Goal: Task Accomplishment & Management: Complete application form

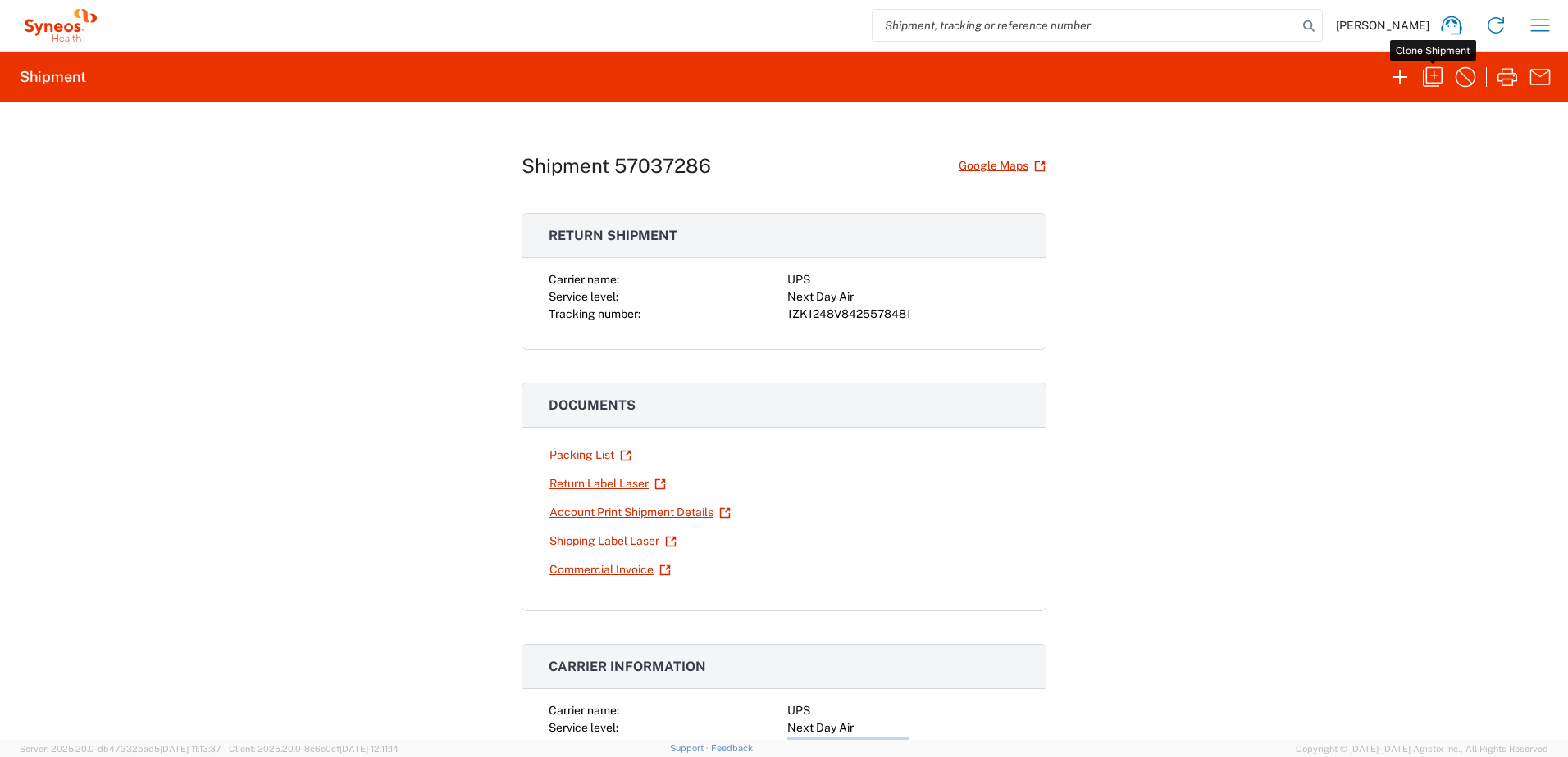
click at [1441, 74] on icon "button" at bounding box center [1432, 76] width 26 height 26
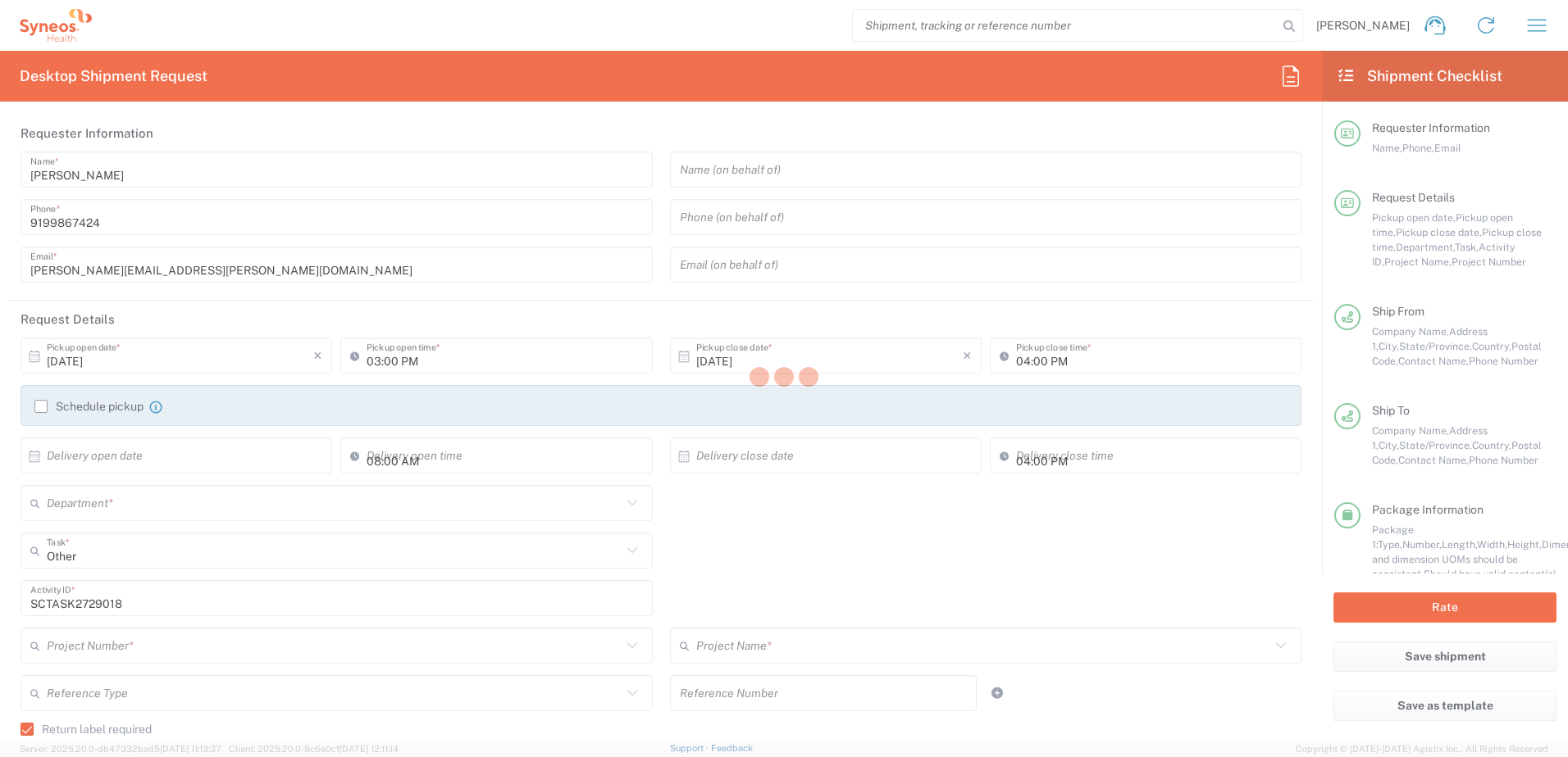
type input "[US_STATE]"
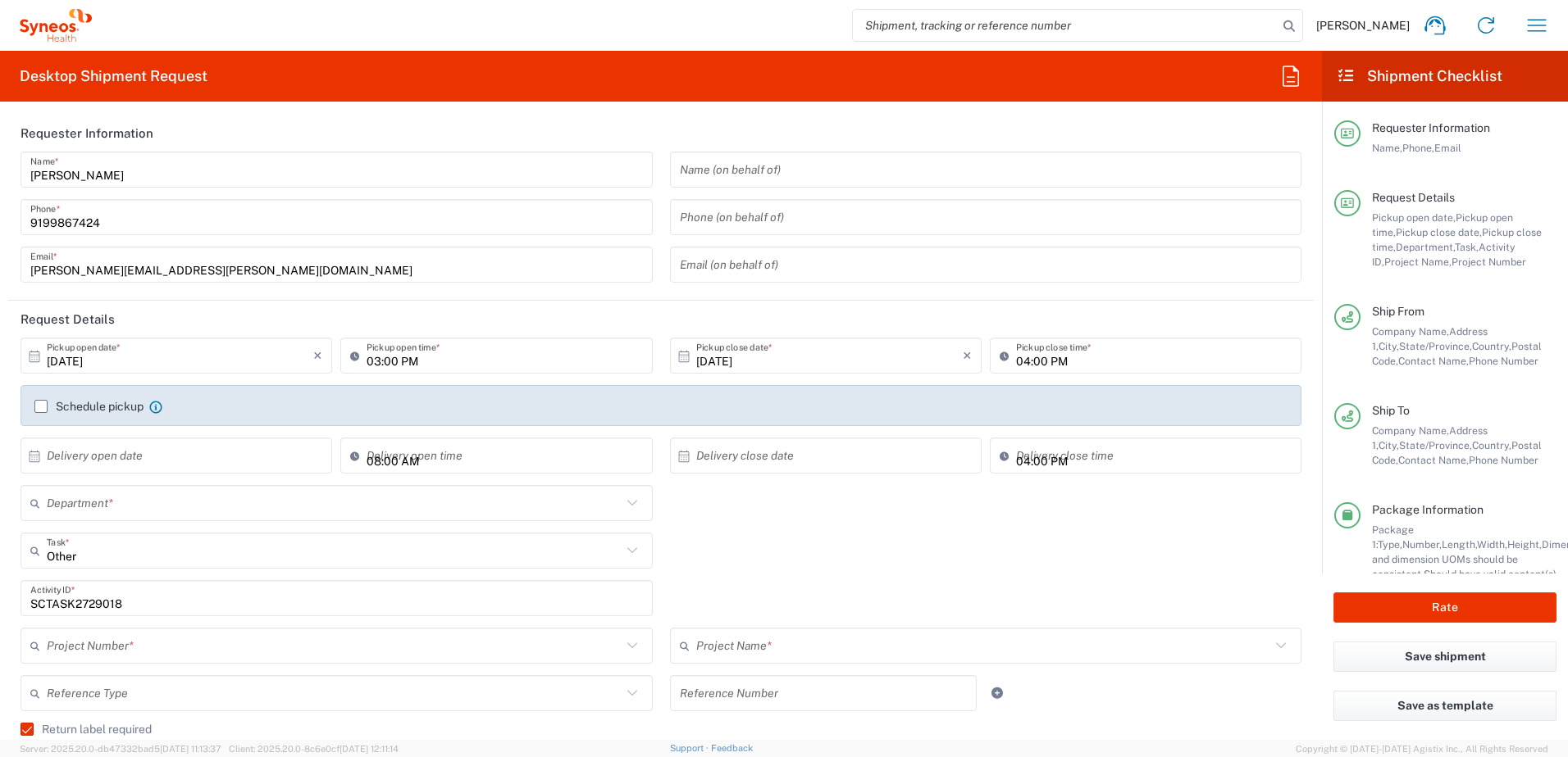
type input "4520 DEPARTMENTAL EXPENSE"
type input "Next Day Air"
type input "Your Packaging"
type input "4520 DEPARTMENTAL EXPENSE"
type input "4510"
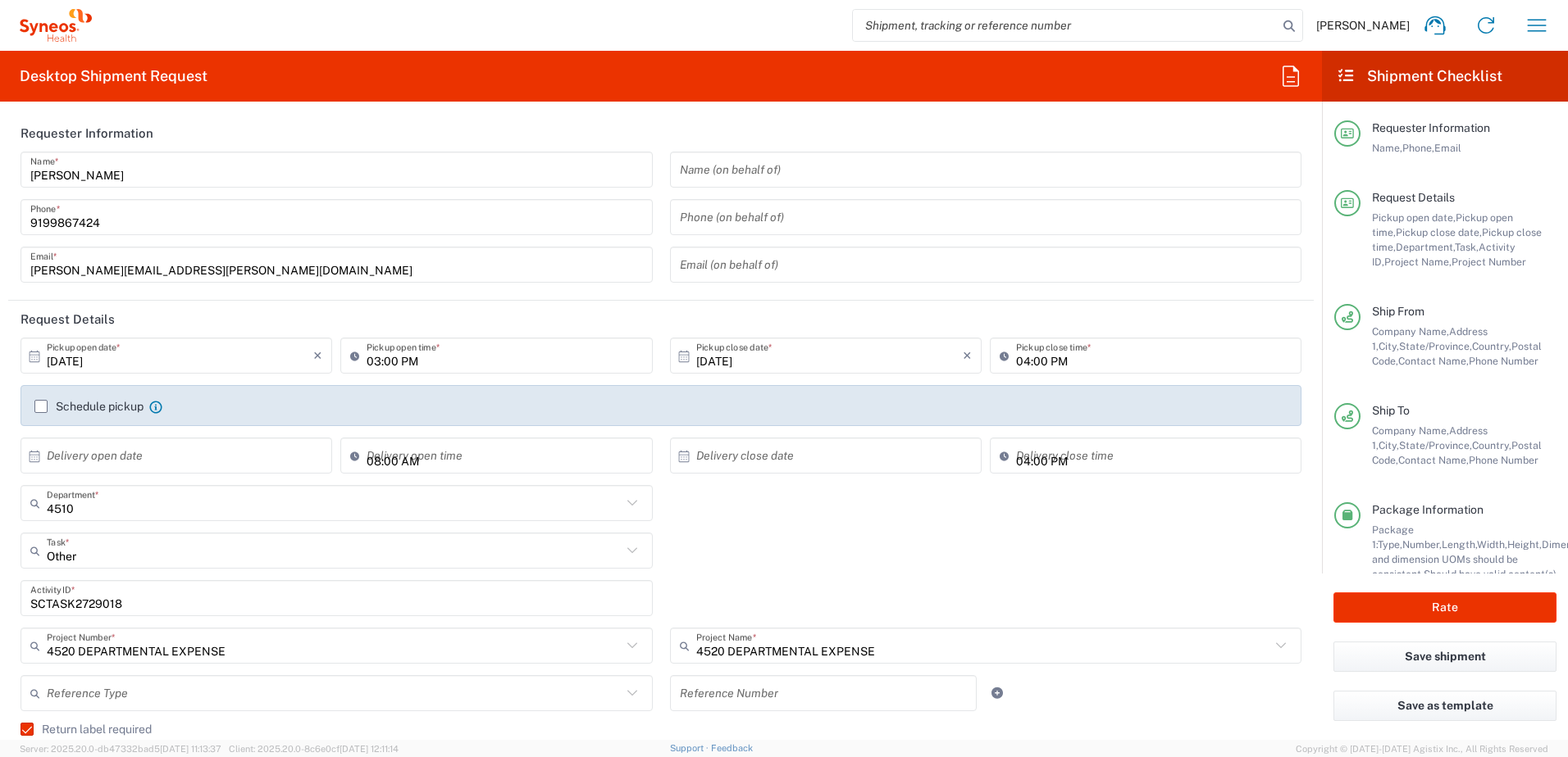
click at [87, 604] on input "SCTASK2729018" at bounding box center [337, 599] width 613 height 29
click at [87, 605] on input "SCTASK2729018" at bounding box center [337, 599] width 613 height 29
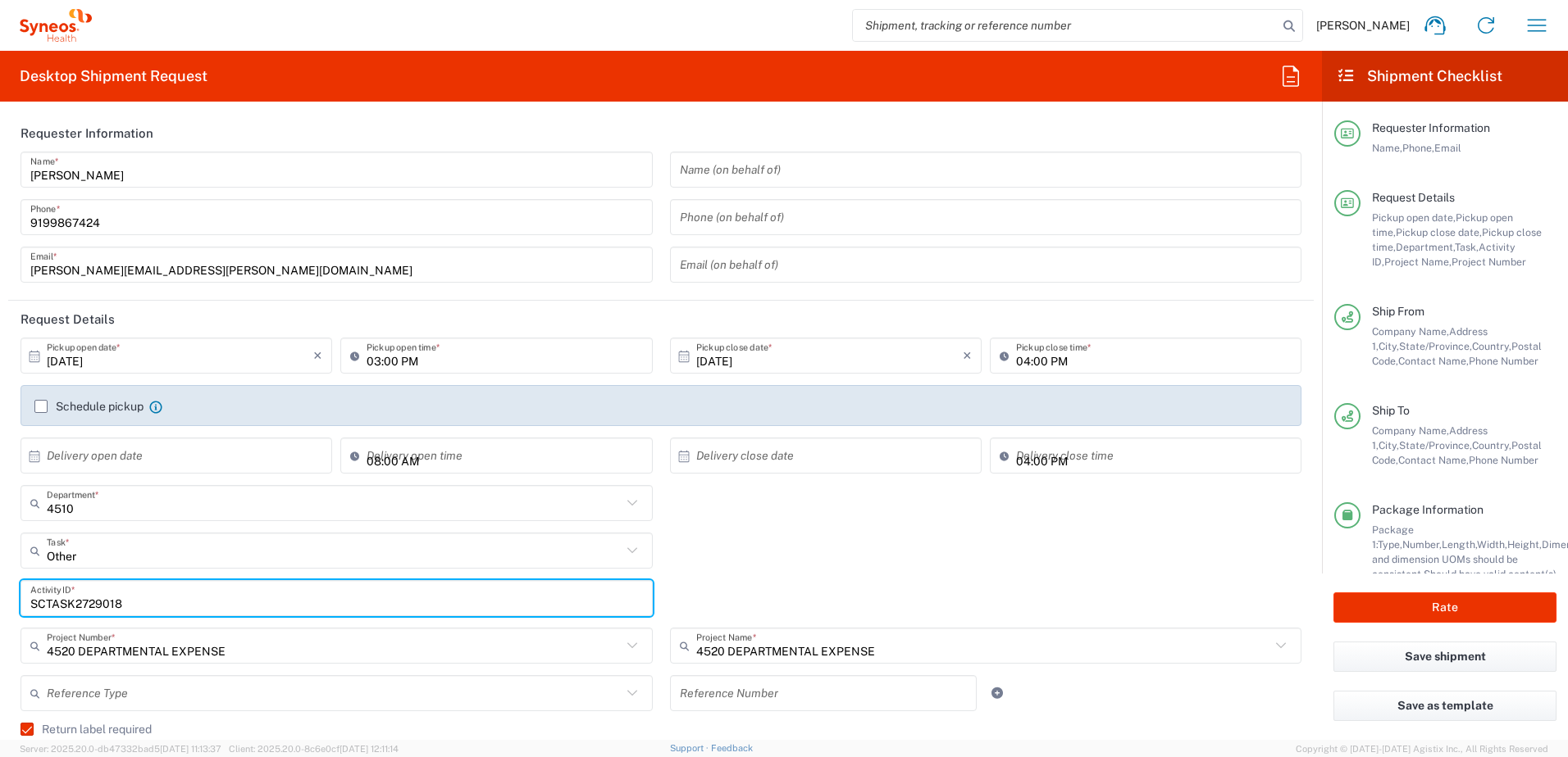
paste input "31366"
type input "SCTASK2731366"
click at [795, 557] on div "Other Task * Other Break/Fix Inventory Transfer New Hire Refresh" at bounding box center [660, 556] width 1298 height 48
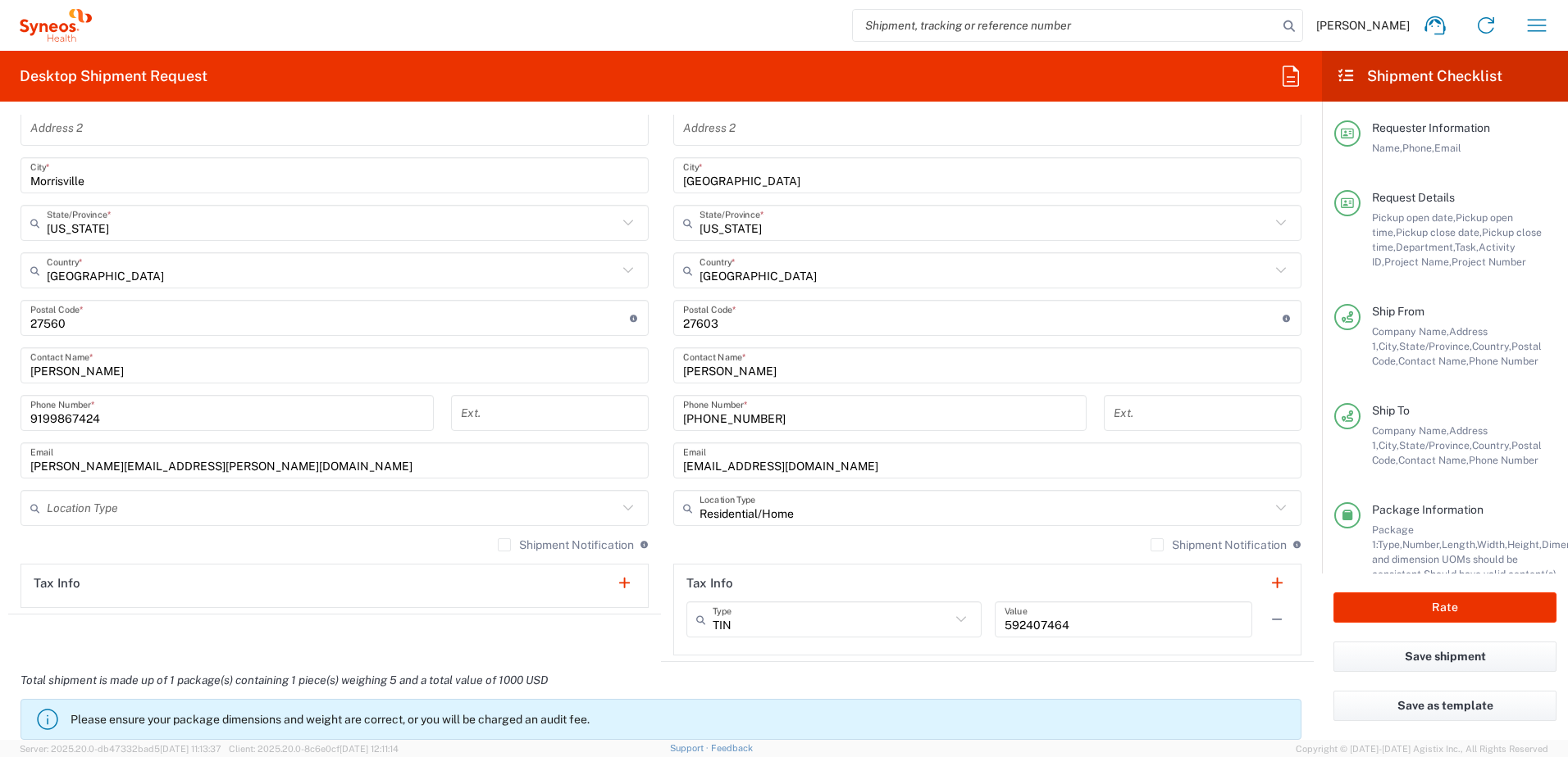
scroll to position [737, 0]
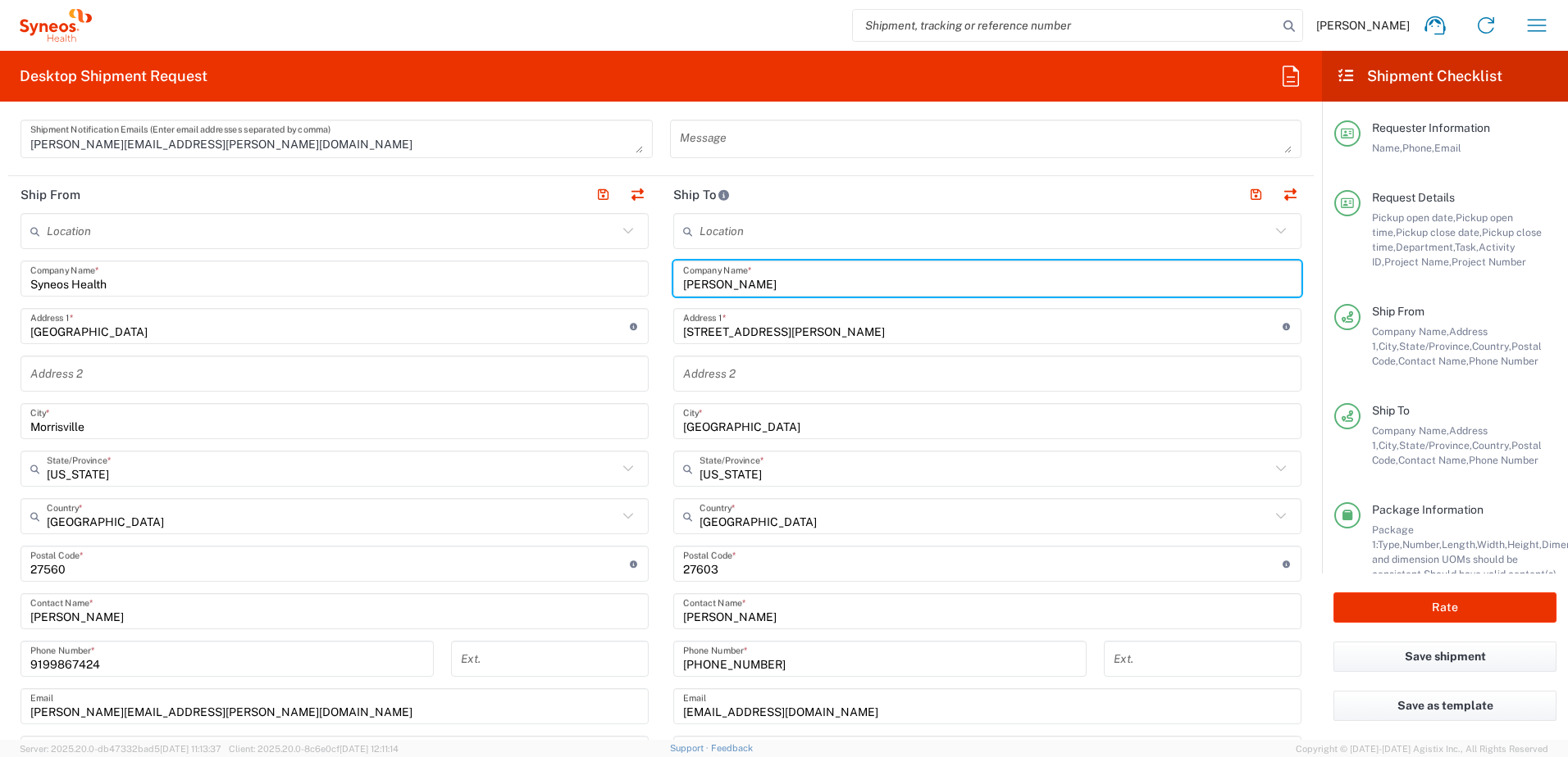
drag, startPoint x: 787, startPoint y: 282, endPoint x: 781, endPoint y: 380, distance: 98.2
click at [642, 274] on div "Ship From Location [PERSON_NAME] LLC-[GEOGRAPHIC_DATA] [GEOGRAPHIC_DATA] [GEOGR…" at bounding box center [661, 542] width 1305 height 732
paste input "urekha Thudimilla"
type input "[PERSON_NAME]"
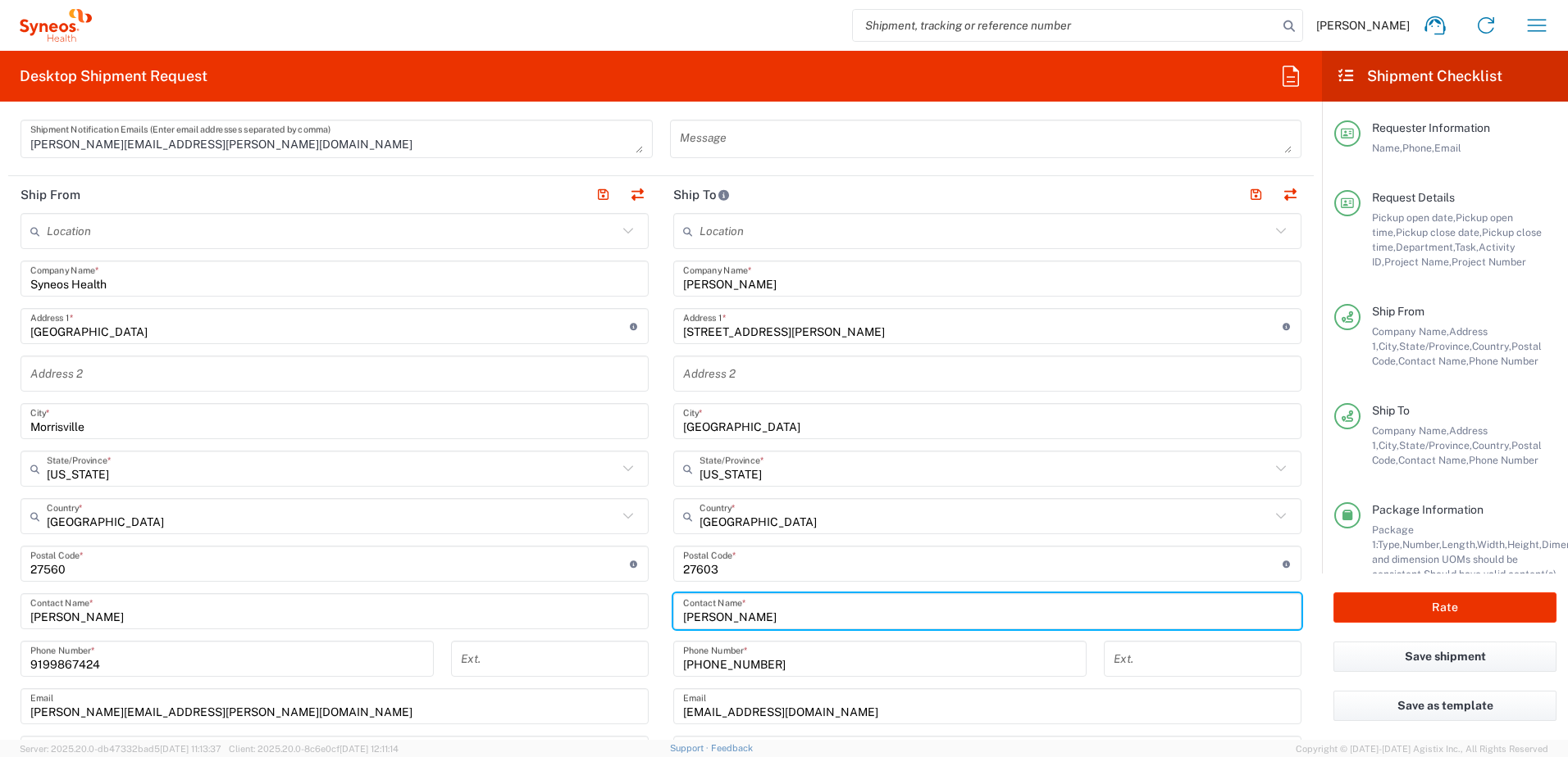
drag, startPoint x: 795, startPoint y: 618, endPoint x: 671, endPoint y: 619, distance: 124.0
click at [673, 619] on div "[PERSON_NAME] Contact Name *" at bounding box center [987, 612] width 628 height 36
paste input "urekha Thudimilla"
type input "[PERSON_NAME]"
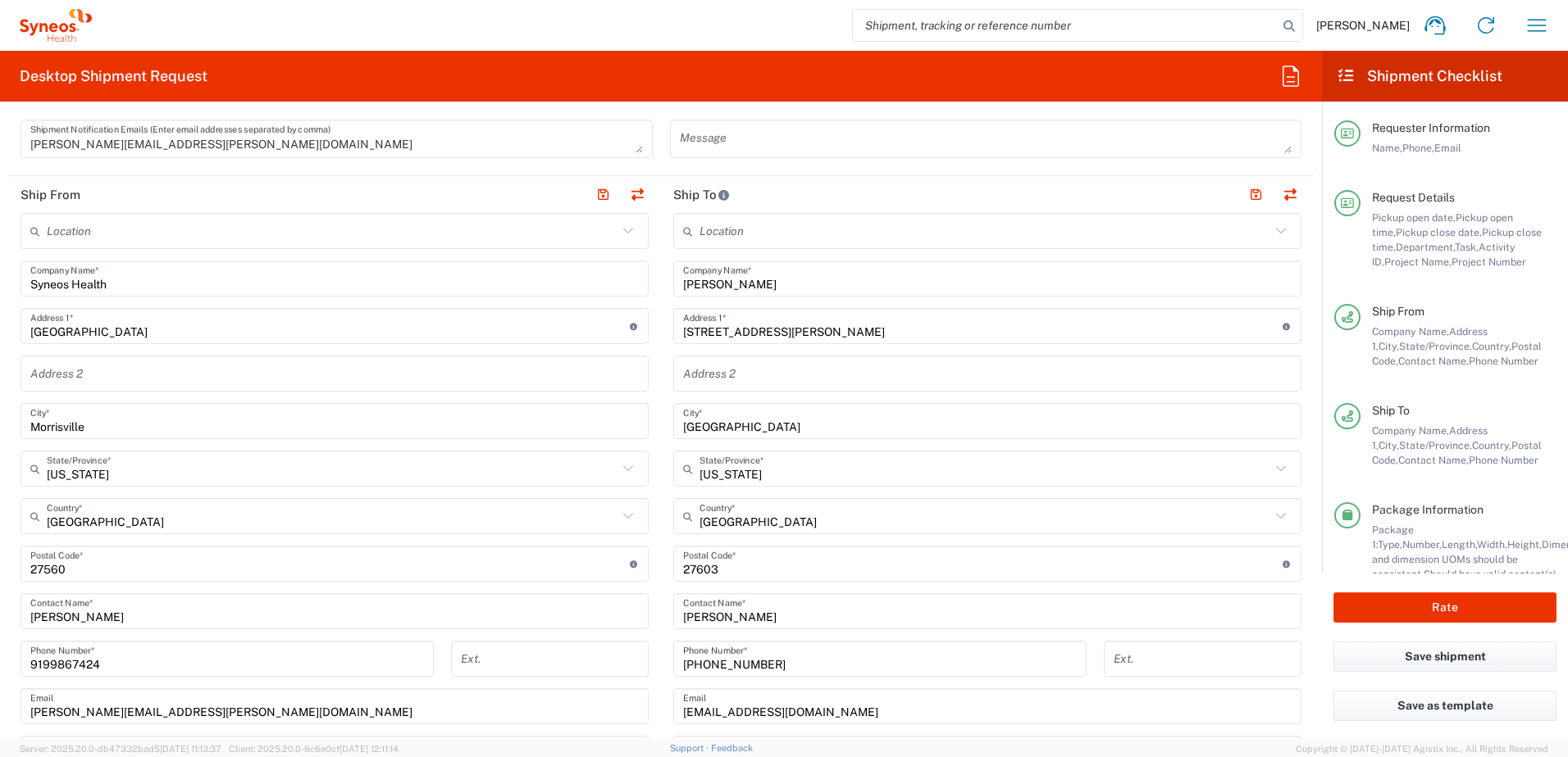
drag, startPoint x: 809, startPoint y: 338, endPoint x: 781, endPoint y: 314, distance: 36.9
click at [809, 338] on input "[STREET_ADDRESS][PERSON_NAME]" at bounding box center [982, 327] width 599 height 29
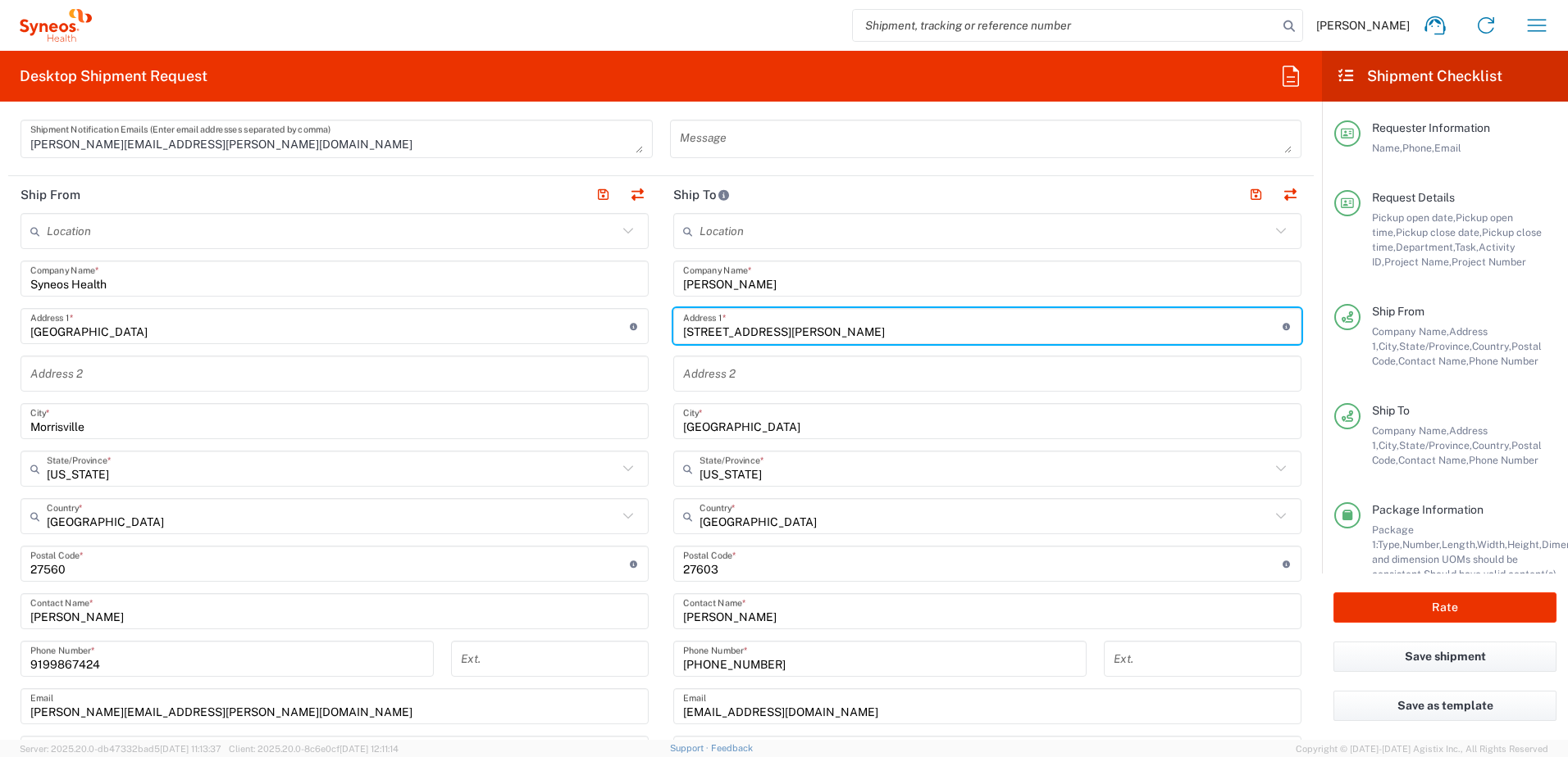
drag, startPoint x: 834, startPoint y: 326, endPoint x: 826, endPoint y: 331, distance: 9.4
click at [833, 326] on input "[STREET_ADDRESS][PERSON_NAME]" at bounding box center [982, 327] width 599 height 29
drag, startPoint x: 688, startPoint y: 329, endPoint x: 660, endPoint y: 319, distance: 29.7
click at [661, 320] on main "Location [PERSON_NAME] LLC-[GEOGRAPHIC_DATA] [GEOGRAPHIC_DATA] [GEOGRAPHIC_DATA…" at bounding box center [988, 557] width 653 height 688
paste input "[STREET_ADDRESS]"
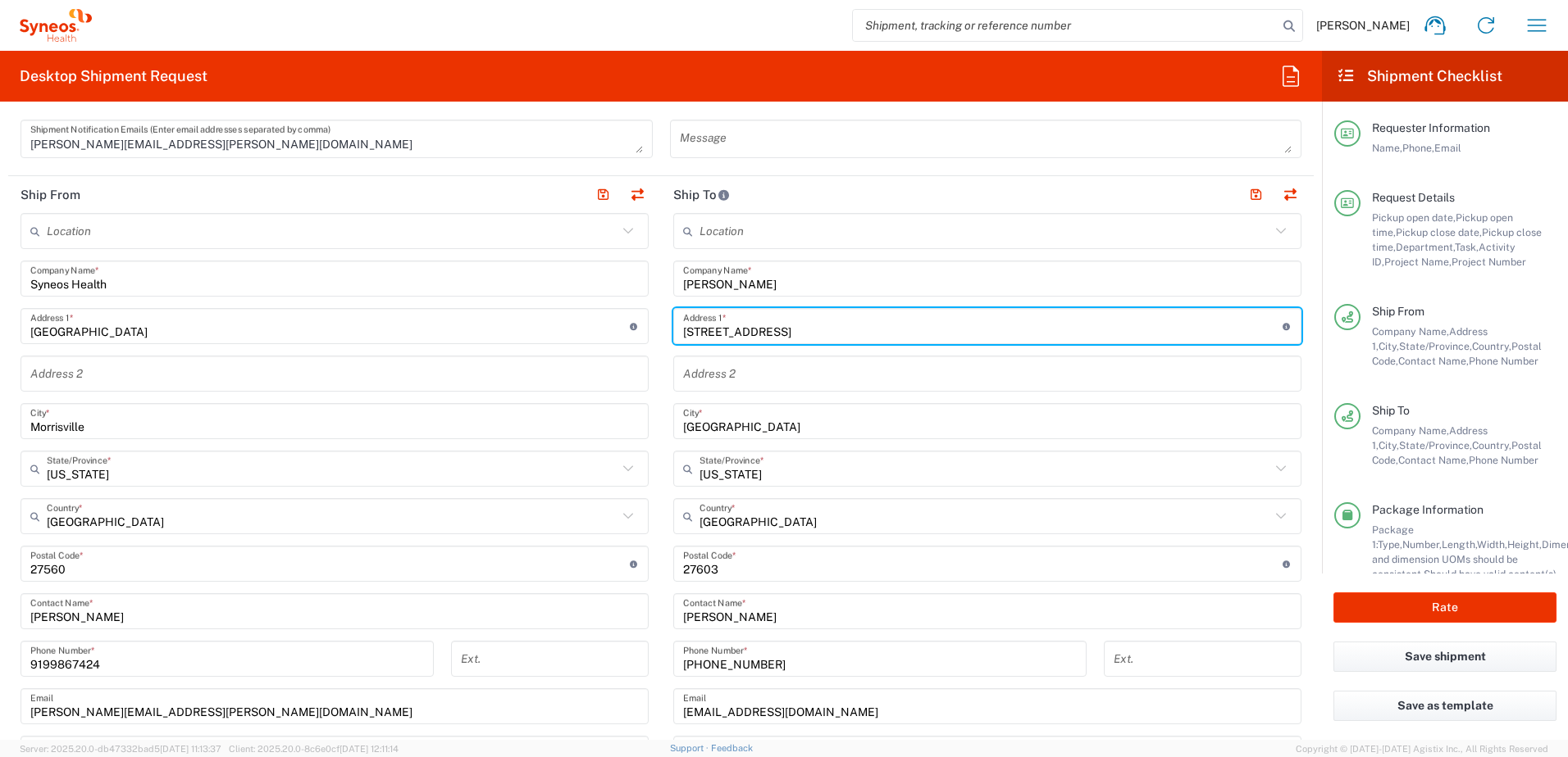
type input "[STREET_ADDRESS]"
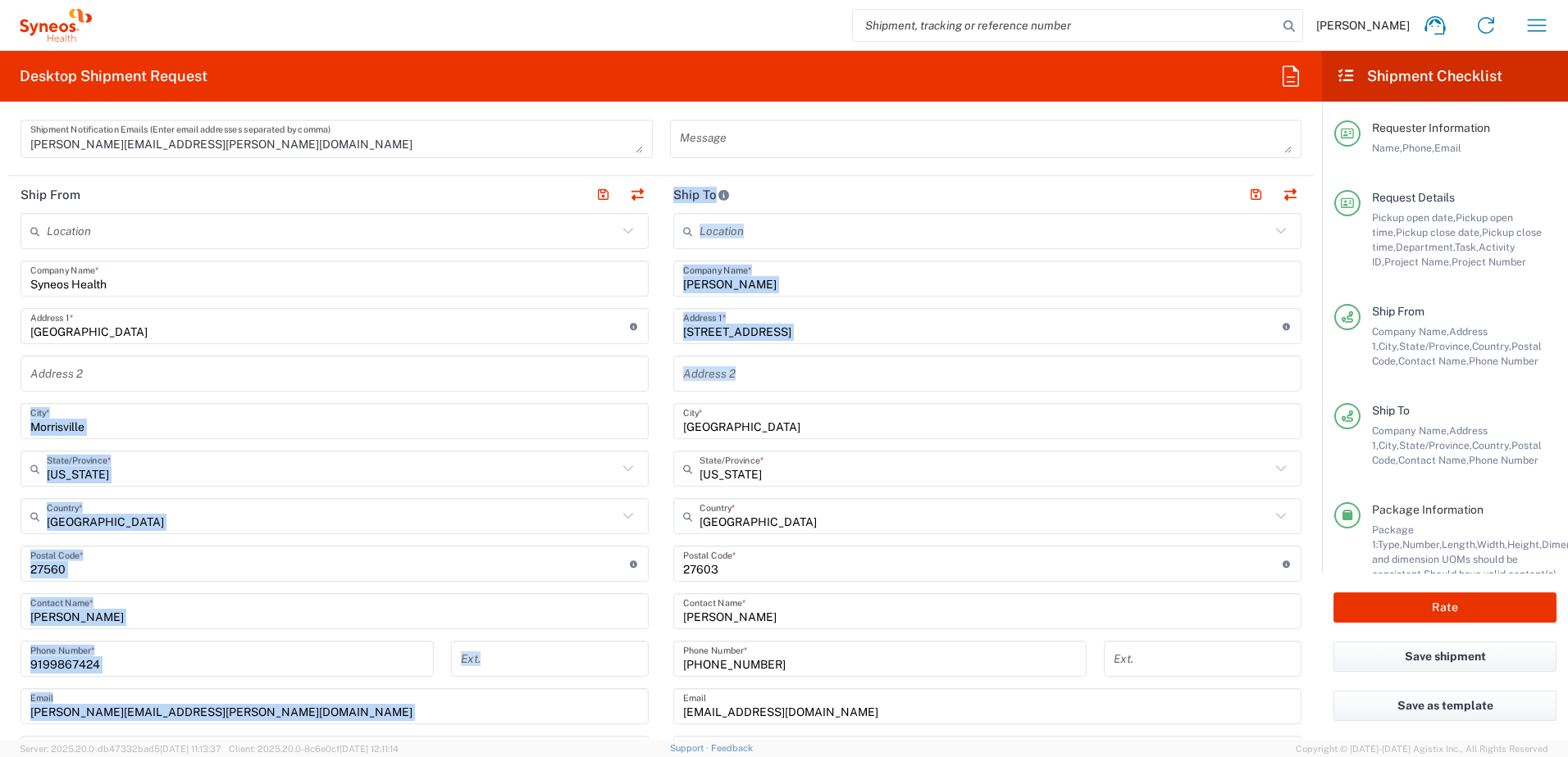
drag, startPoint x: 775, startPoint y: 436, endPoint x: 614, endPoint y: 408, distance: 163.4
click at [614, 408] on div "Ship From Location [PERSON_NAME] LLC-[GEOGRAPHIC_DATA] [GEOGRAPHIC_DATA] [GEOGR…" at bounding box center [661, 542] width 1305 height 732
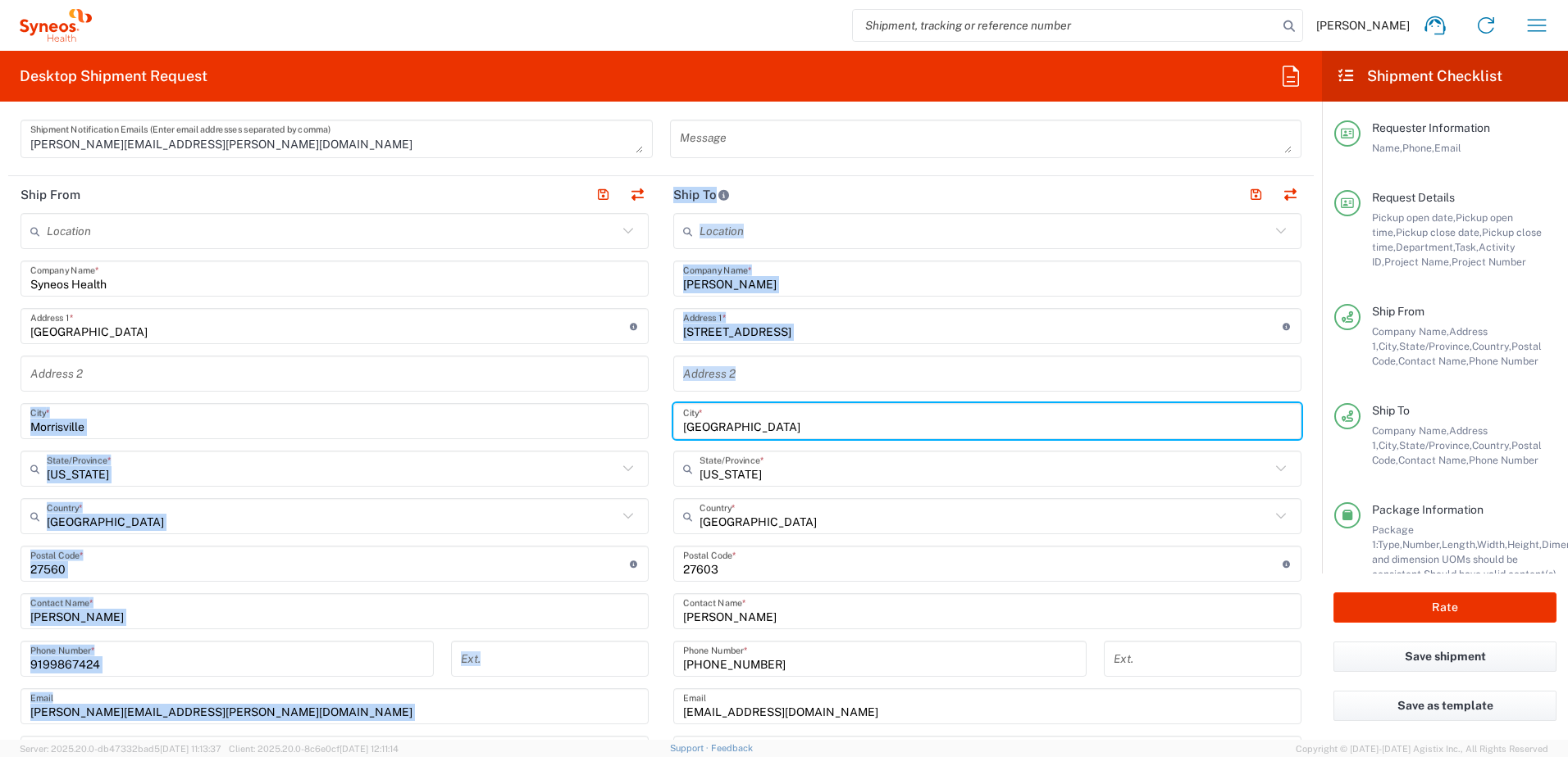
click at [752, 433] on input "[GEOGRAPHIC_DATA]" at bounding box center [988, 422] width 609 height 29
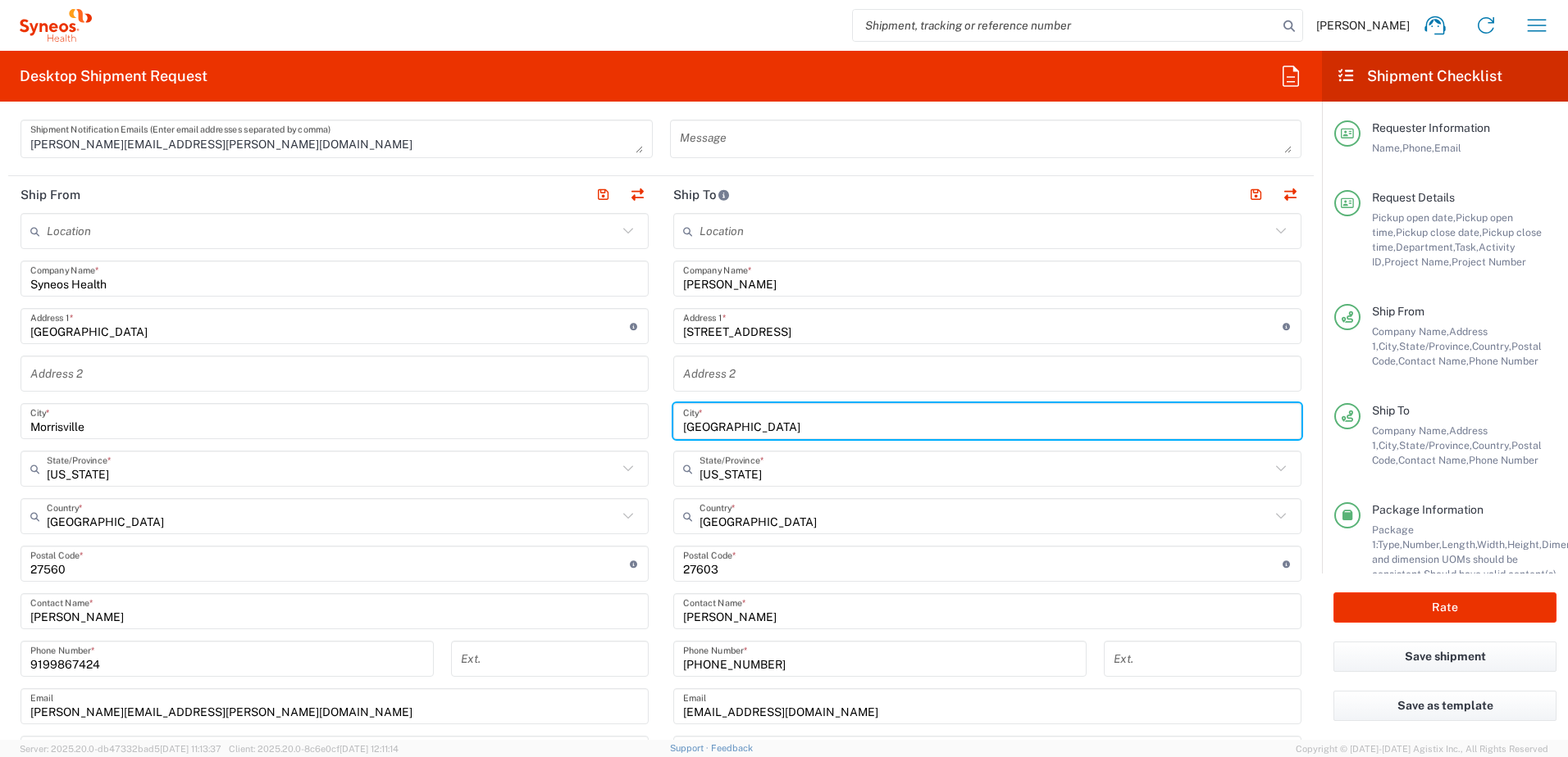
drag, startPoint x: 698, startPoint y: 423, endPoint x: 656, endPoint y: 421, distance: 42.0
click at [661, 421] on main "Location [PERSON_NAME] LLC-[GEOGRAPHIC_DATA] [GEOGRAPHIC_DATA] [GEOGRAPHIC_DATA…" at bounding box center [988, 557] width 653 height 688
type input "Plano"
click at [795, 461] on input "text" at bounding box center [985, 469] width 571 height 29
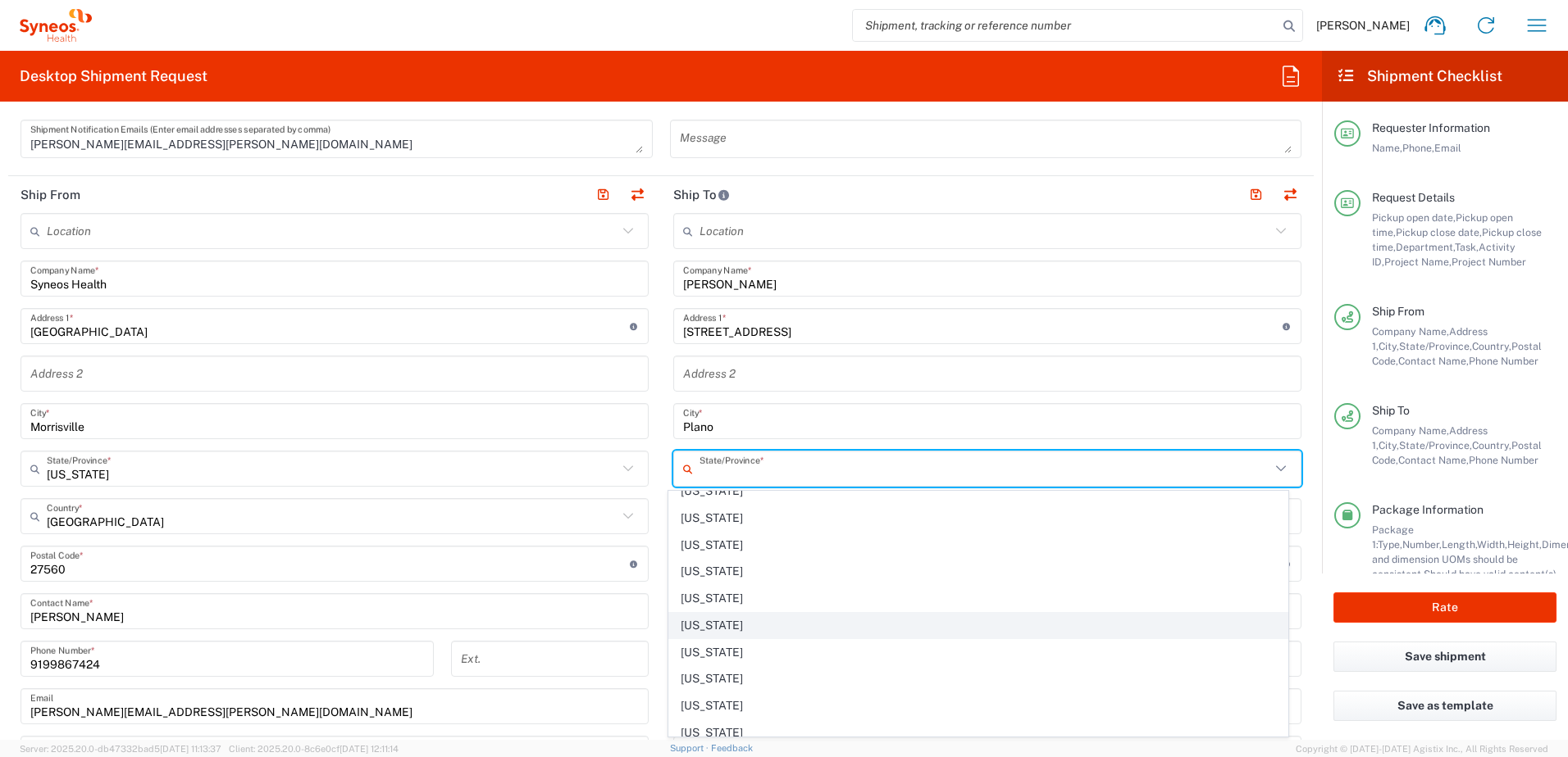
scroll to position [1229, 0]
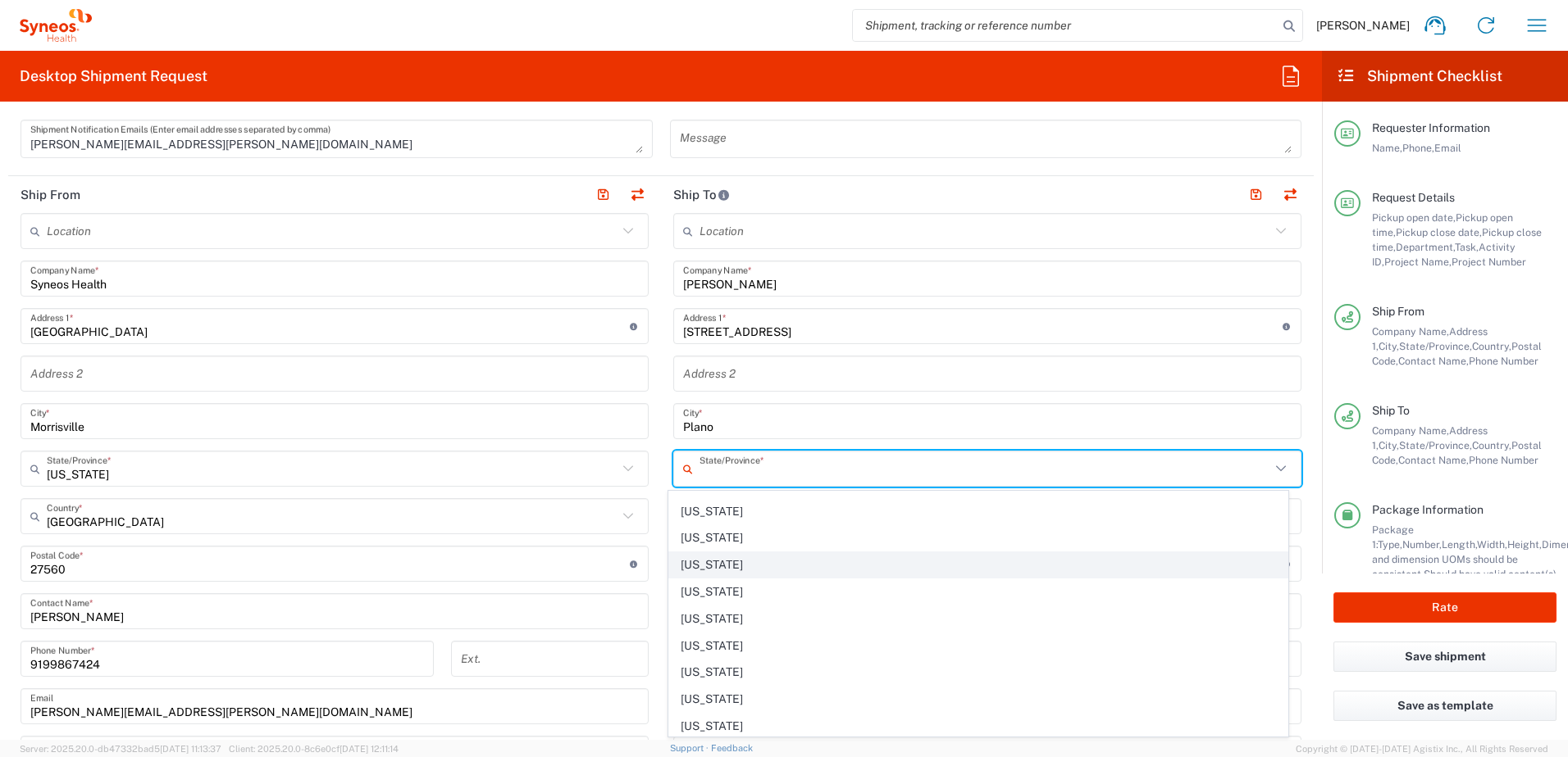
click at [715, 573] on span "[US_STATE]" at bounding box center [978, 565] width 619 height 25
type input "[US_STATE]"
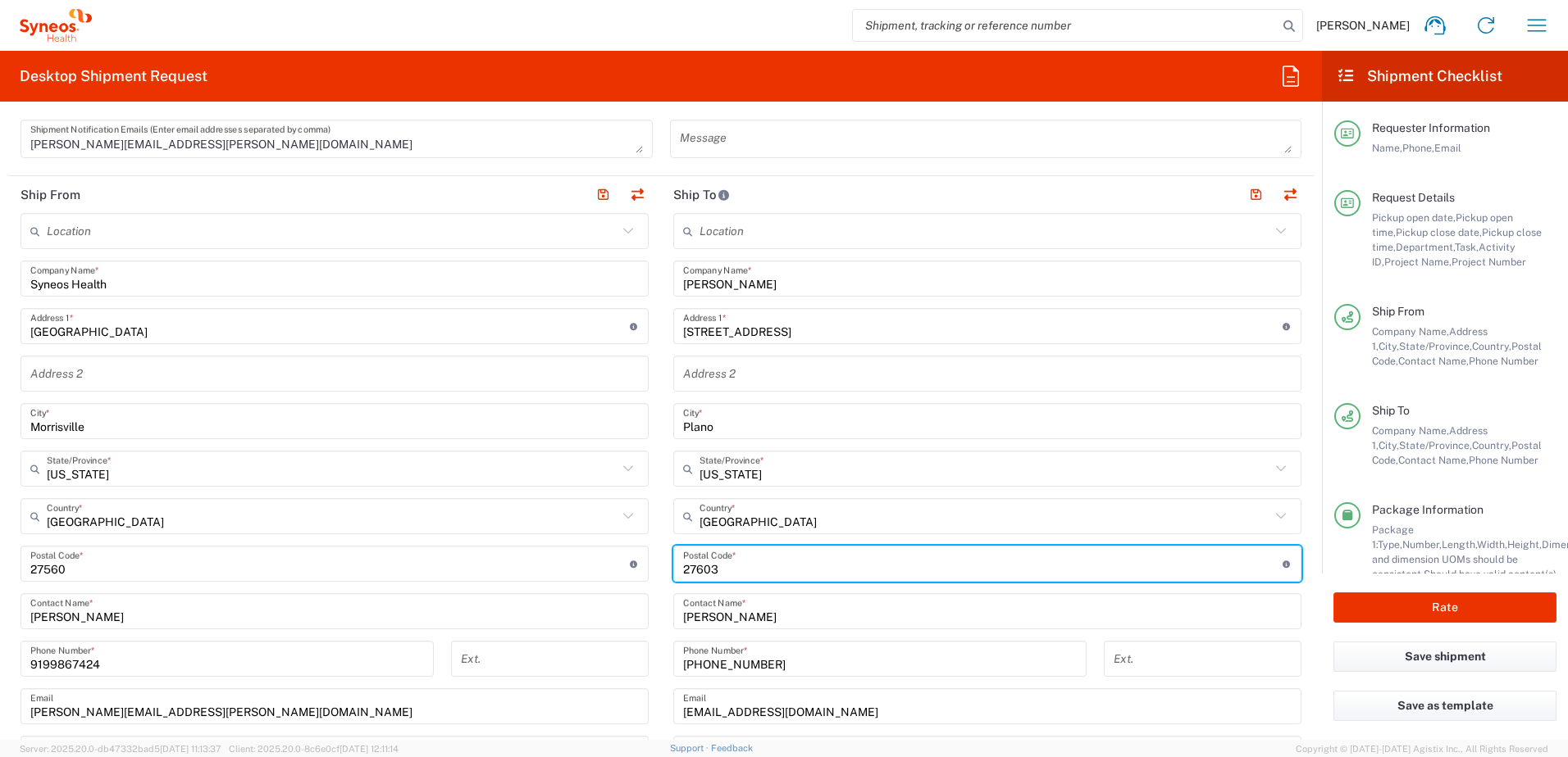
click at [718, 577] on input "undefined" at bounding box center [982, 564] width 599 height 29
drag, startPoint x: 716, startPoint y: 566, endPoint x: 618, endPoint y: 550, distance: 99.3
click at [618, 550] on div "Ship From Location [PERSON_NAME] LLC-[GEOGRAPHIC_DATA] [GEOGRAPHIC_DATA] [GEOGR…" at bounding box center [661, 542] width 1305 height 732
paste input "75025"
type input "75025"
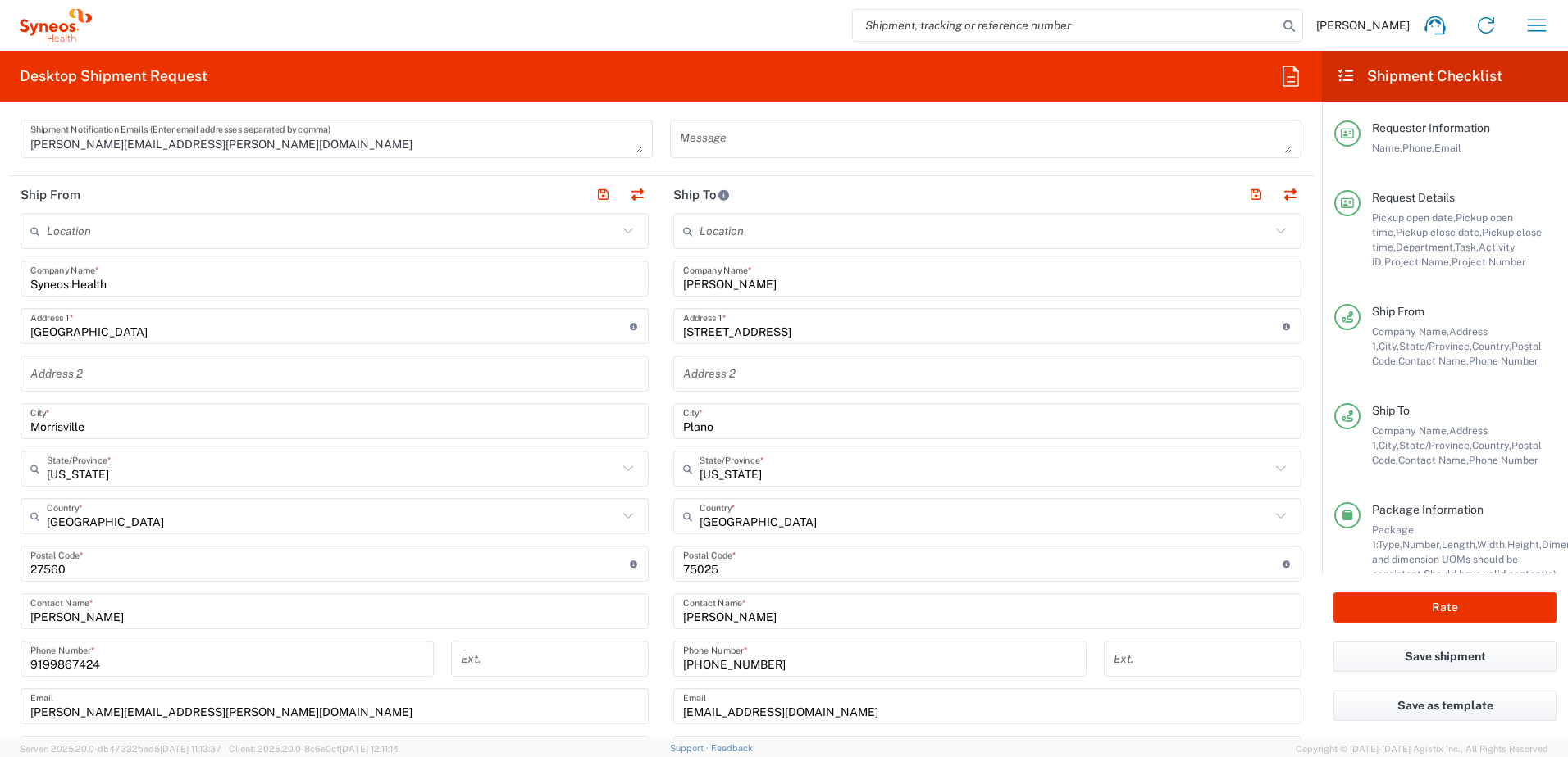
click at [776, 664] on input "[PHONE_NUMBER]" at bounding box center [880, 659] width 393 height 29
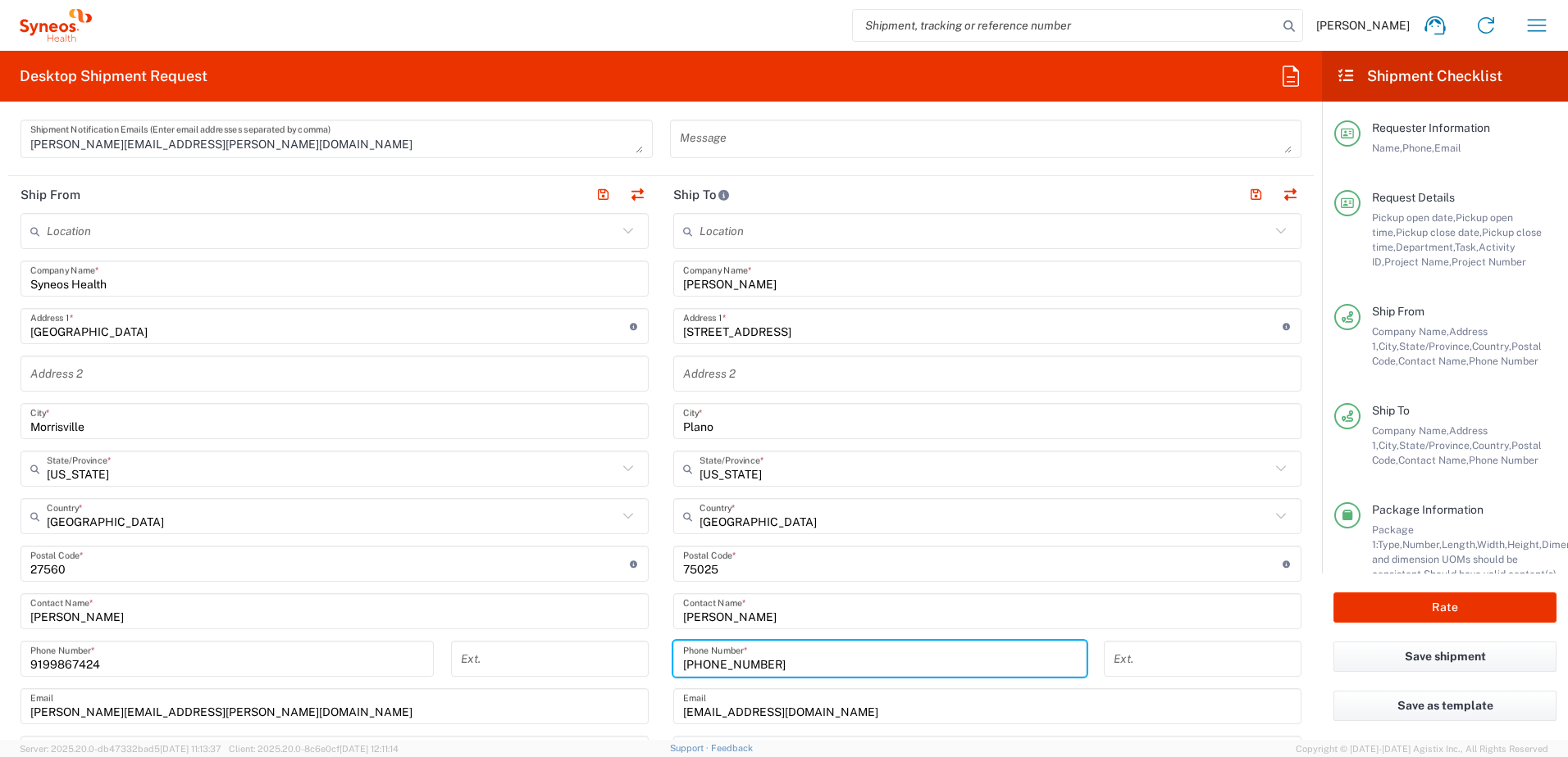
drag, startPoint x: 790, startPoint y: 664, endPoint x: 631, endPoint y: 658, distance: 159.1
click at [631, 658] on div "Ship From Location [PERSON_NAME] LLC-[GEOGRAPHIC_DATA] [GEOGRAPHIC_DATA] [GEOGR…" at bounding box center [661, 542] width 1305 height 732
paste input "4848092292"
type input "4848092292"
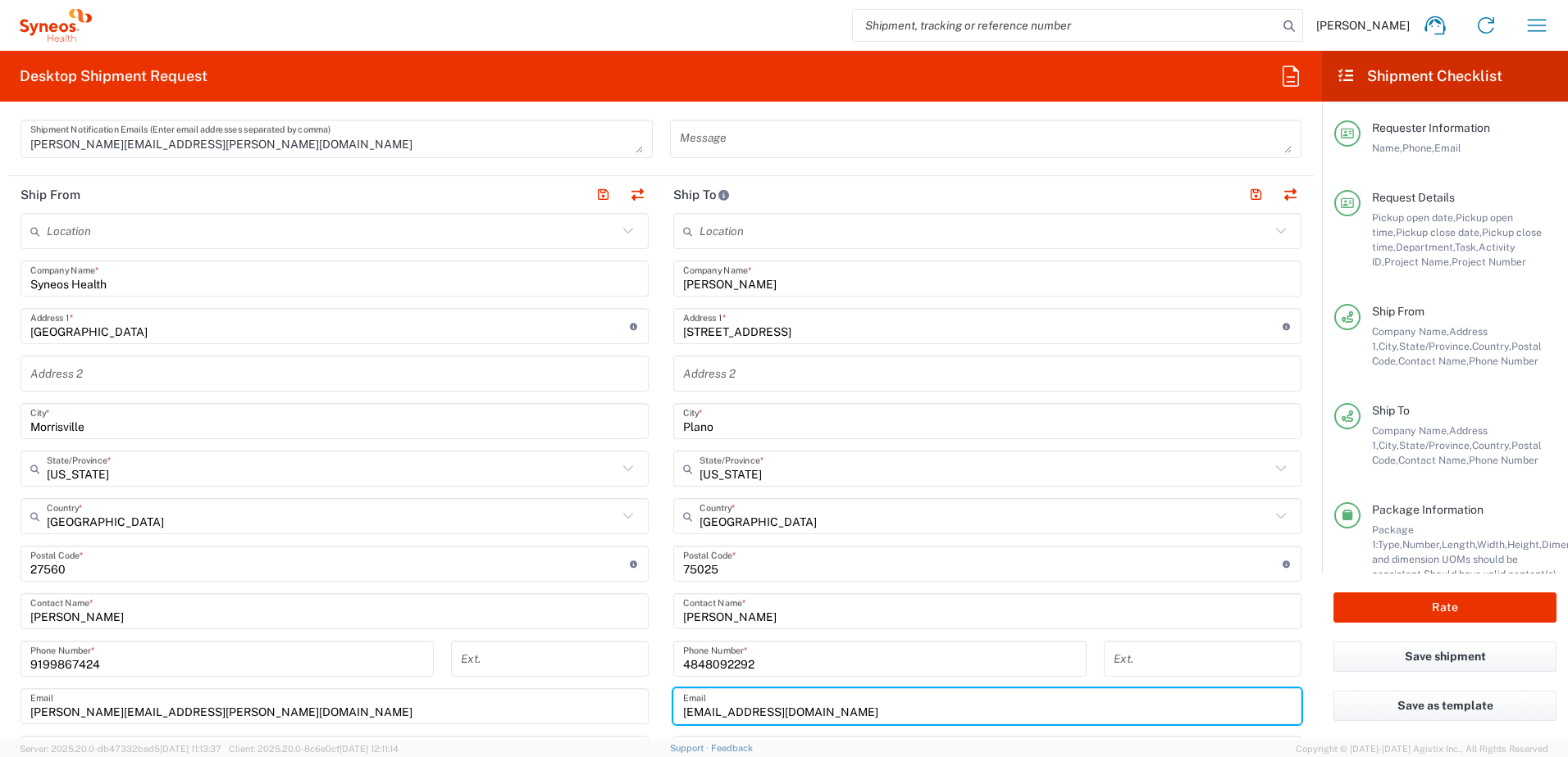
drag, startPoint x: 857, startPoint y: 712, endPoint x: 638, endPoint y: 712, distance: 219.0
click at [638, 712] on div "Ship From Location [PERSON_NAME] LLC-[GEOGRAPHIC_DATA] [GEOGRAPHIC_DATA] [GEOGR…" at bounding box center [661, 542] width 1305 height 732
paste input "hudimilla"
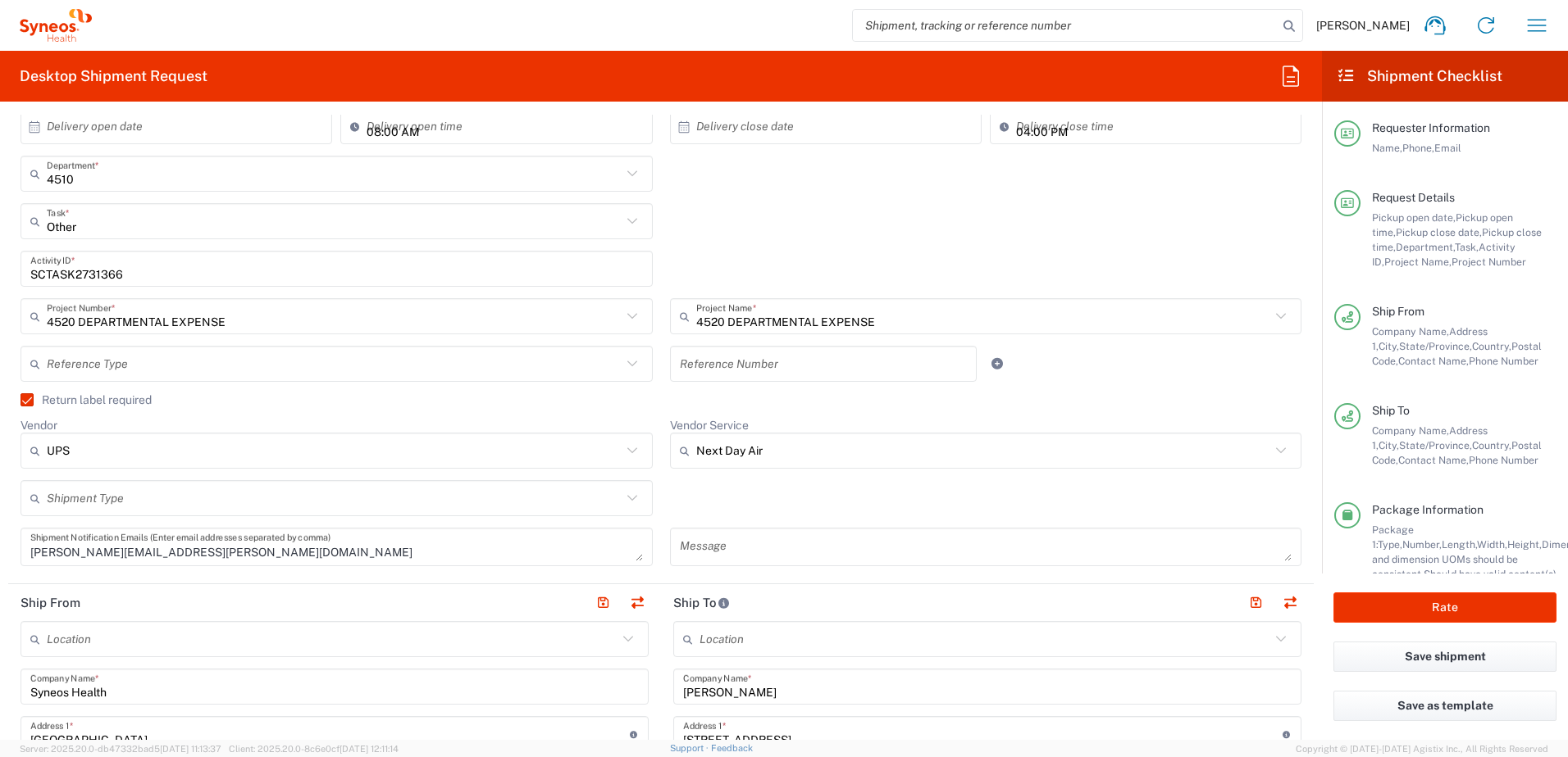
scroll to position [82, 0]
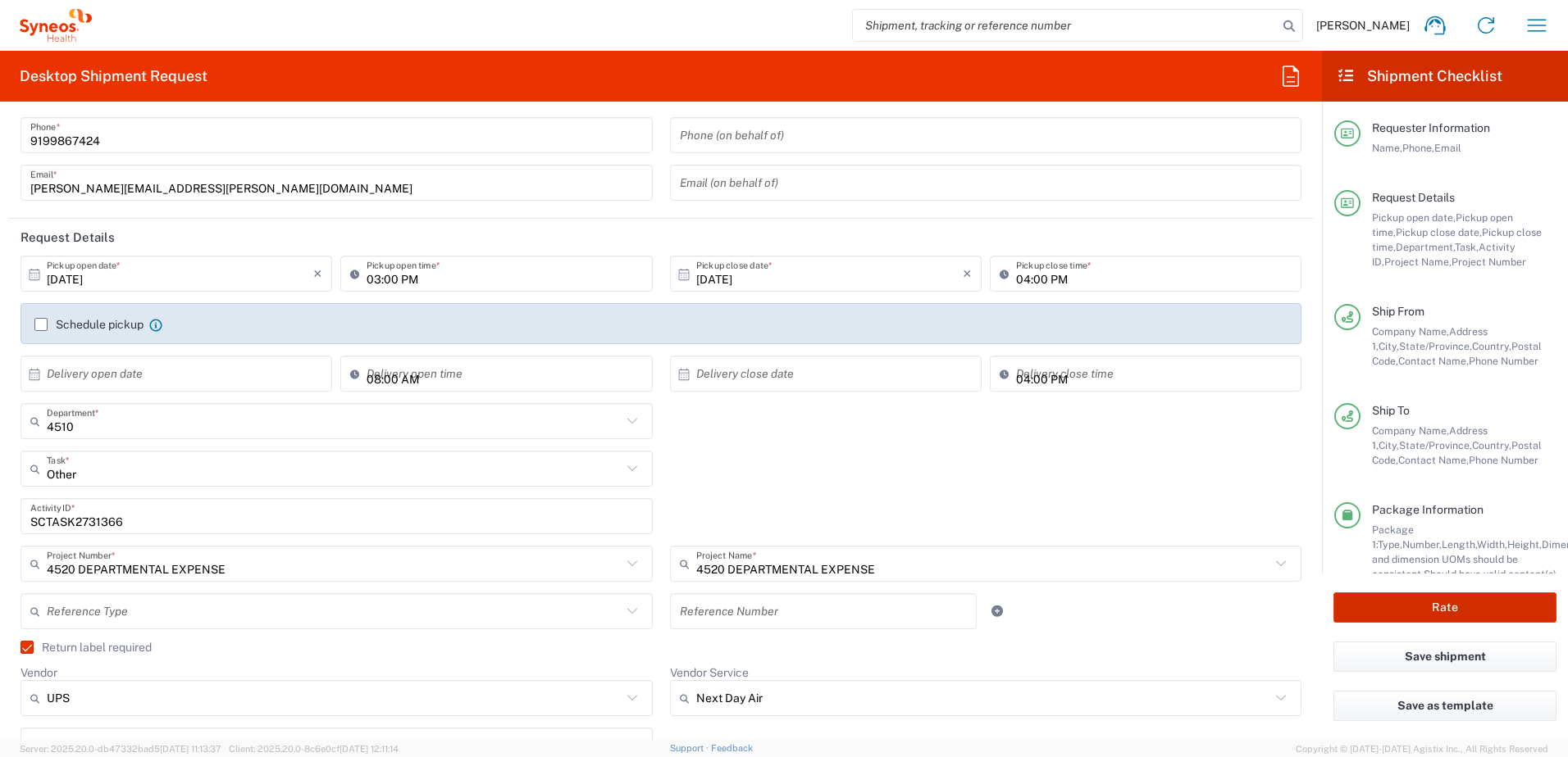
type input "[EMAIL_ADDRESS][DOMAIN_NAME]"
click at [1420, 604] on button "Rate" at bounding box center [1445, 608] width 223 height 31
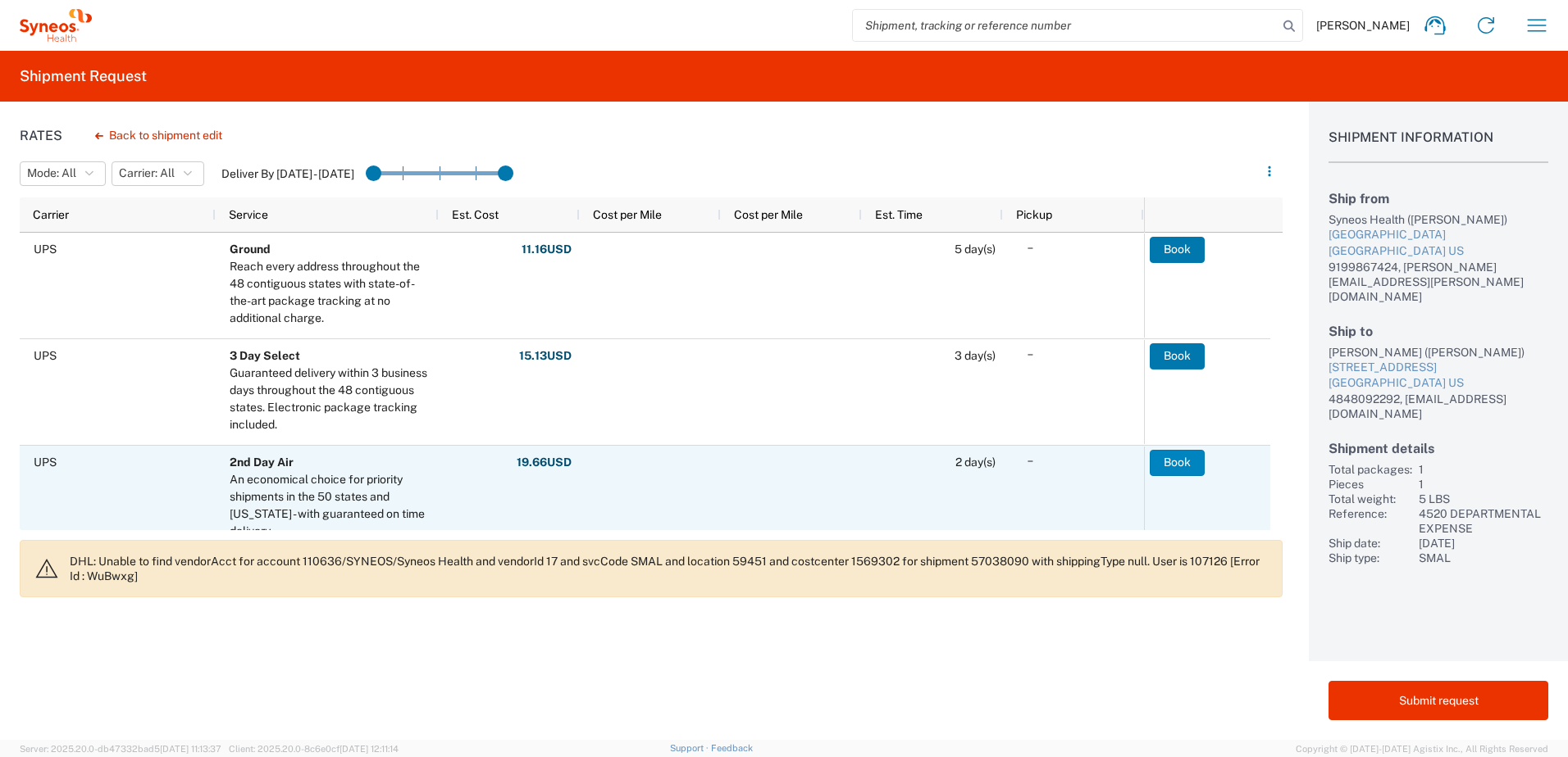
click at [1175, 460] on button "Book" at bounding box center [1177, 463] width 55 height 26
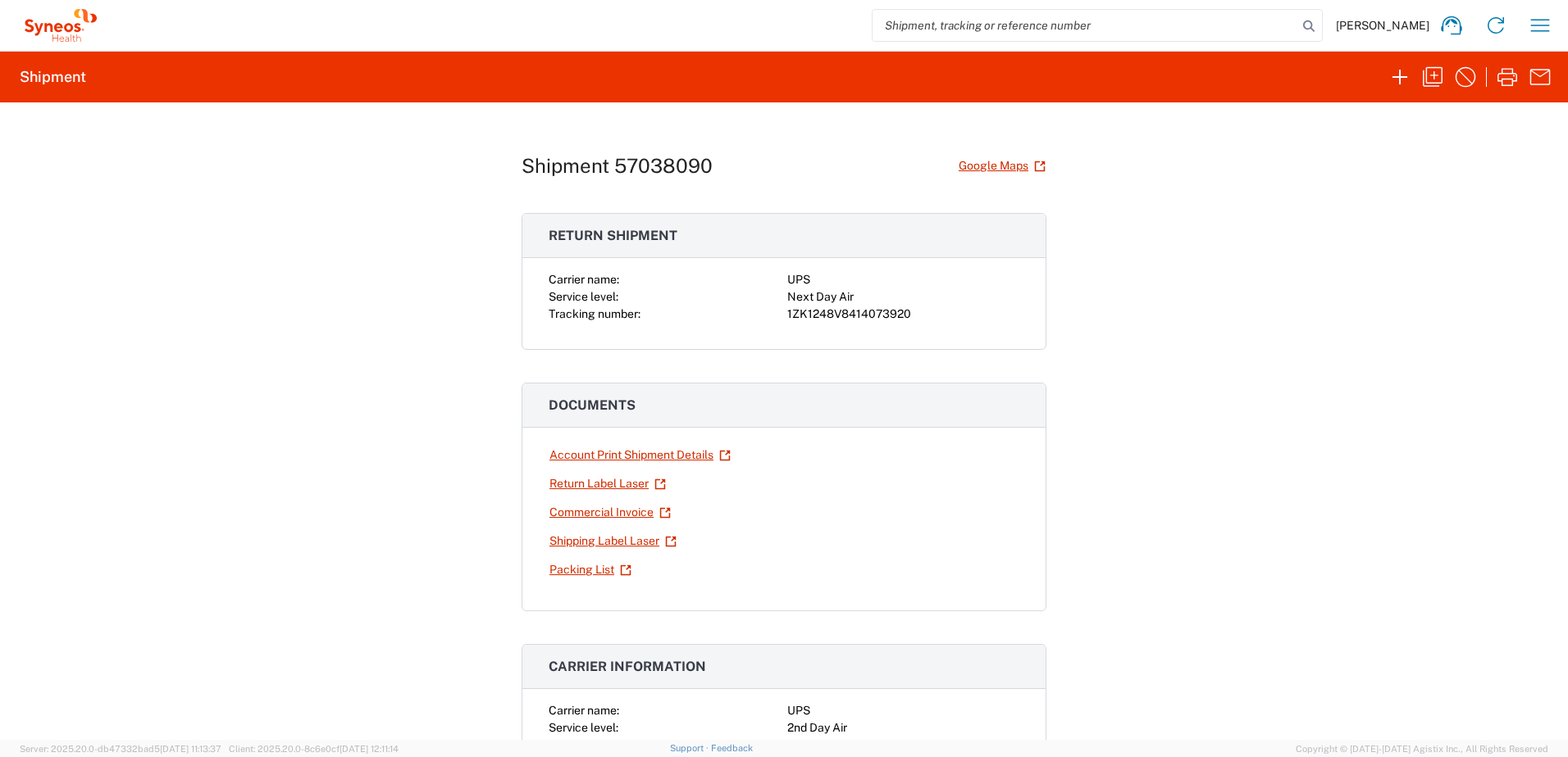
click at [858, 305] on div "Next Day Air" at bounding box center [903, 297] width 232 height 17
click at [859, 311] on div "1ZK1248V8414073920" at bounding box center [903, 314] width 232 height 17
copy div "1ZK1248V8414073920"
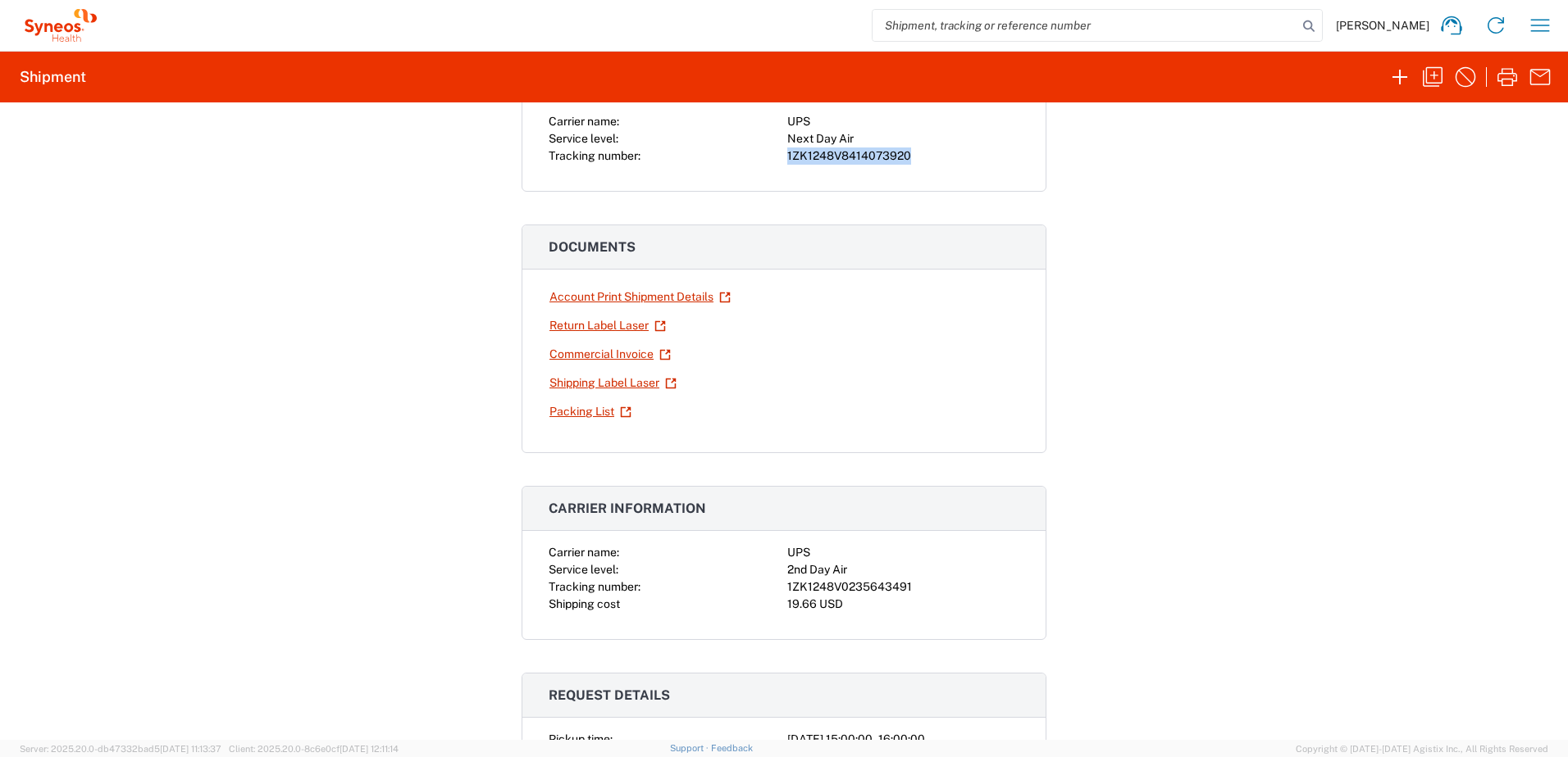
scroll to position [164, 0]
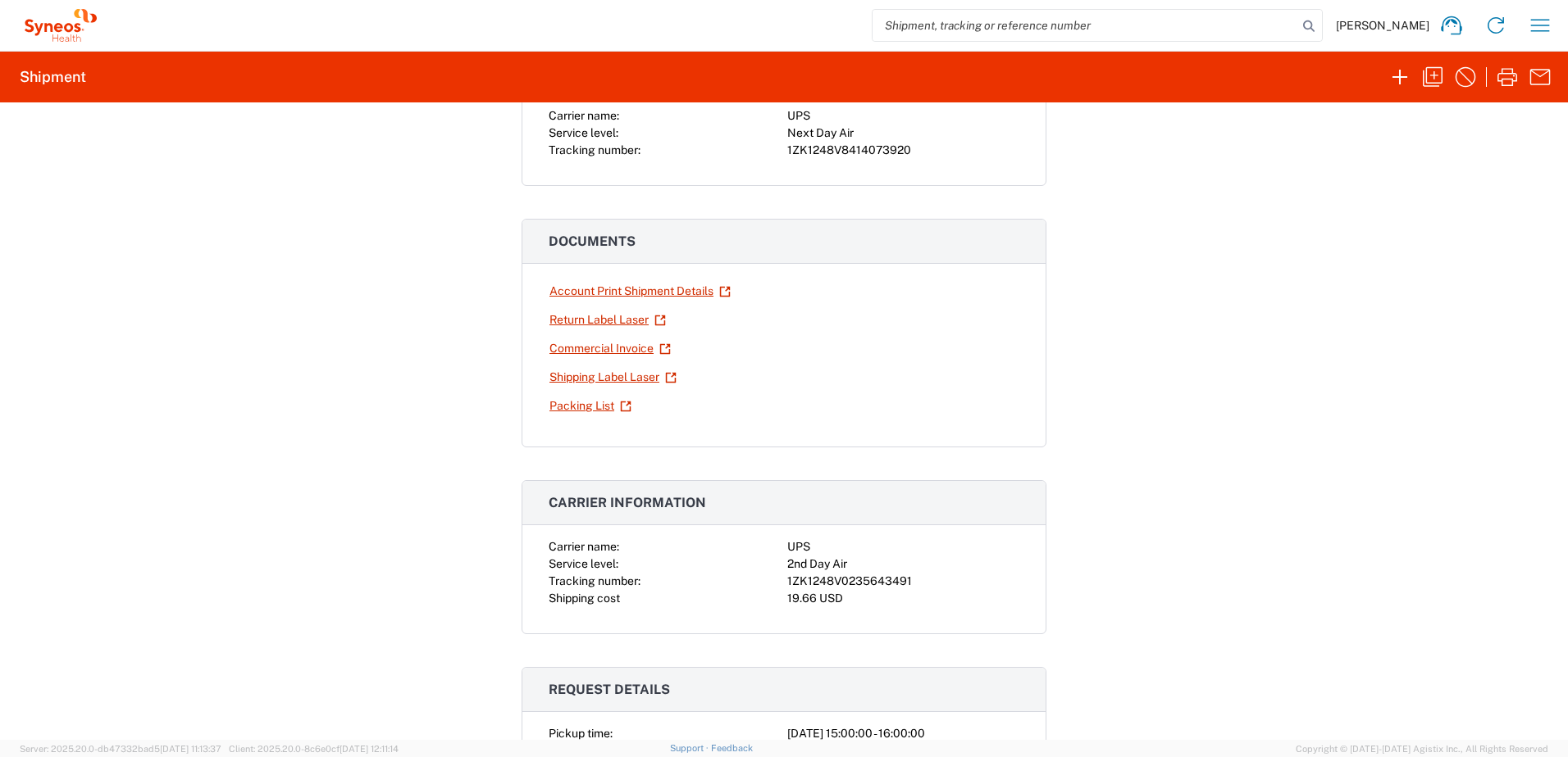
click at [846, 582] on div "1ZK1248V0235643491" at bounding box center [903, 581] width 232 height 17
copy div "1ZK1248V0235643491"
click at [1428, 69] on icon "button" at bounding box center [1432, 76] width 26 height 26
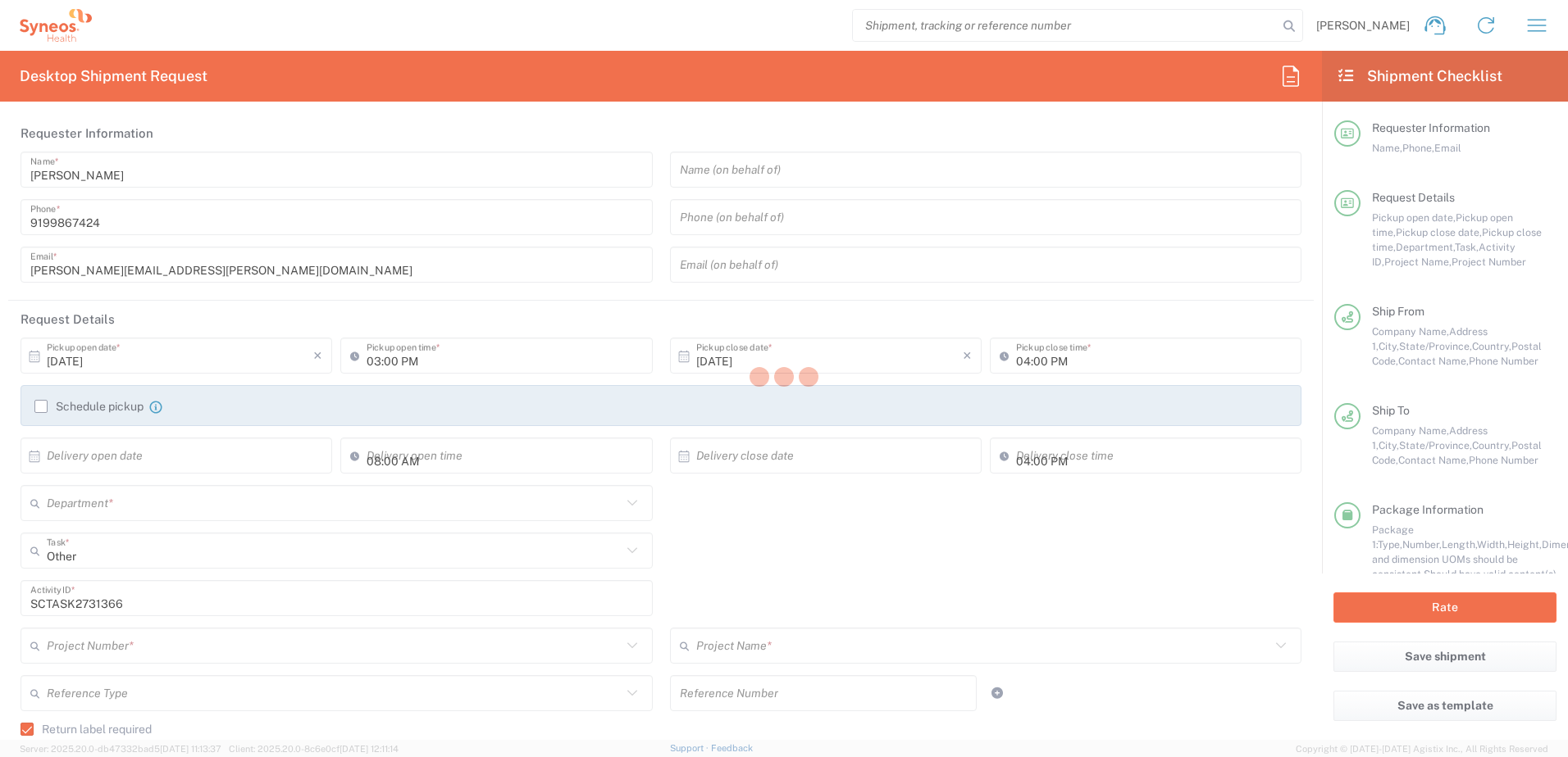
type input "[US_STATE]"
type input "4510"
type input "4520 DEPARTMENTAL EXPENSE"
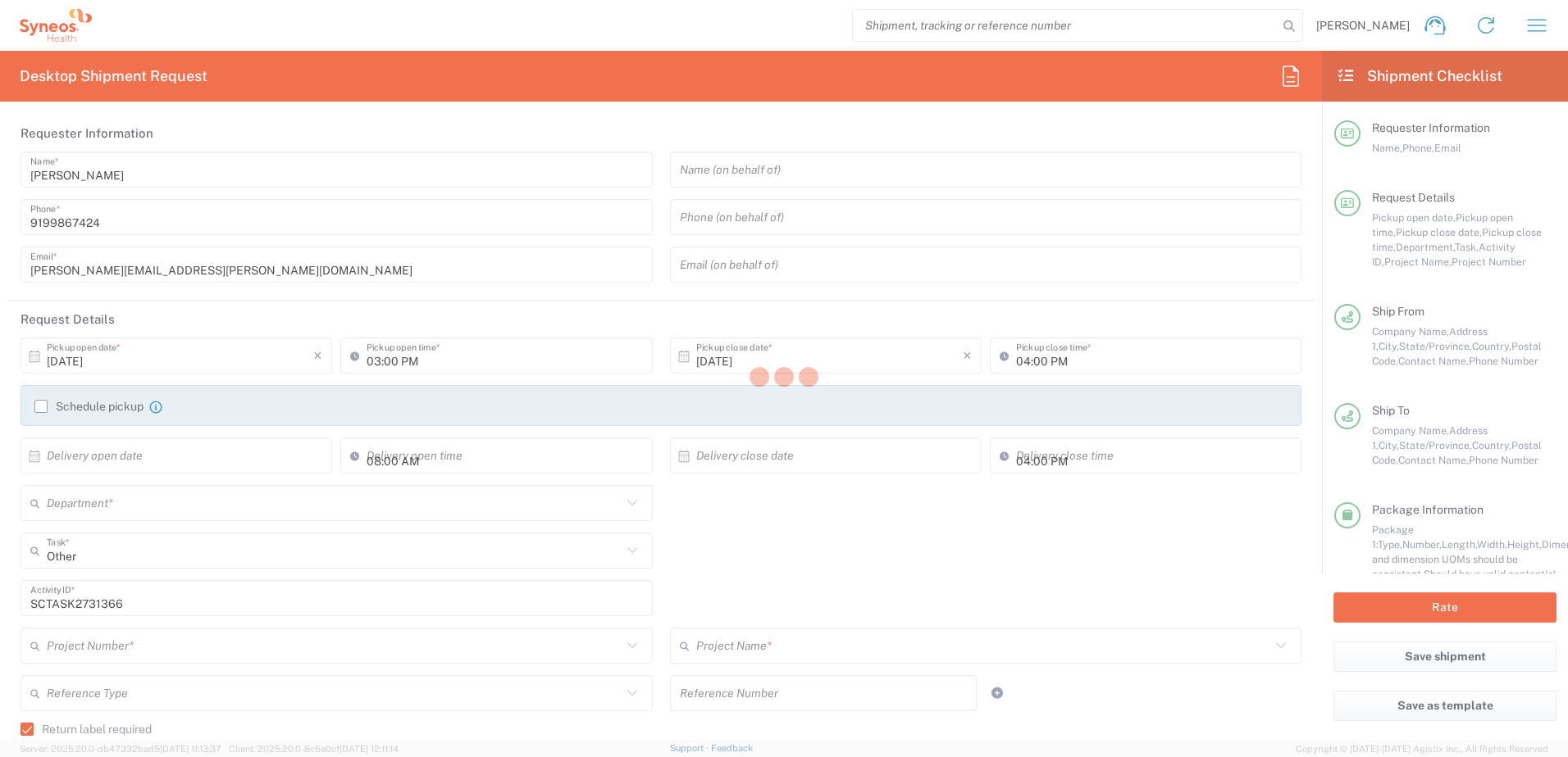
type input "Next Day Air"
type input "Your Packaging"
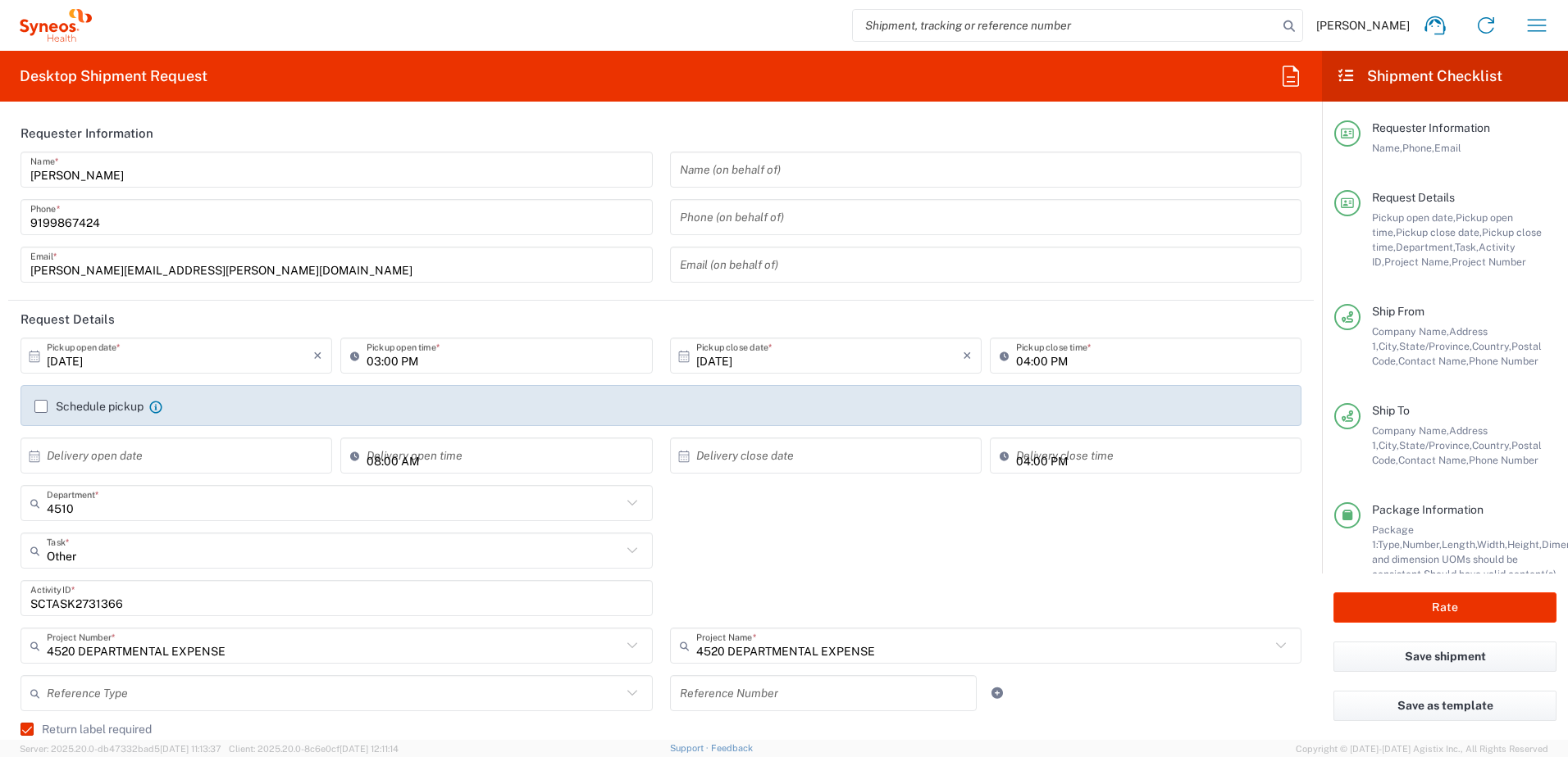
scroll to position [410, 0]
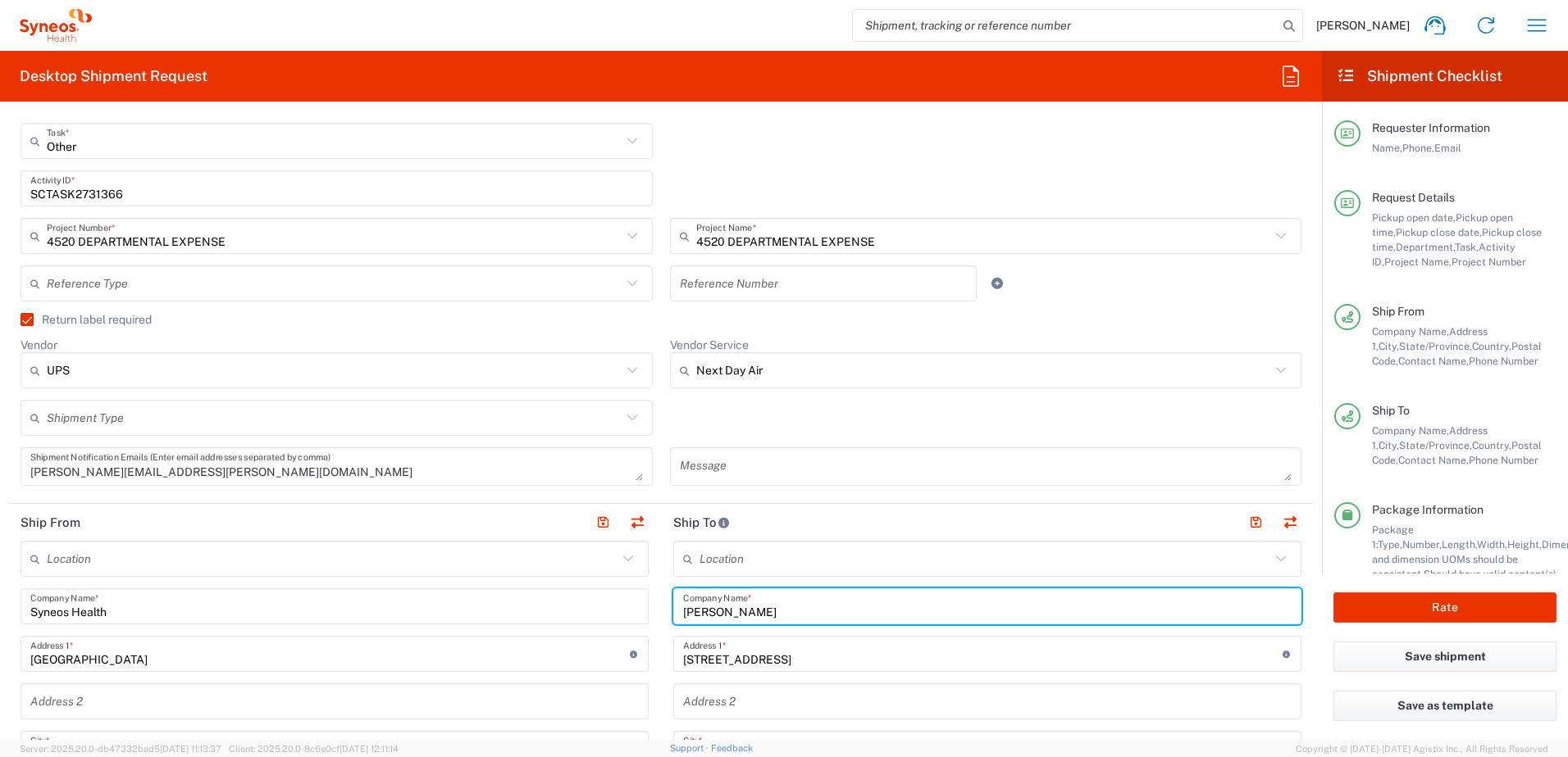
drag, startPoint x: 804, startPoint y: 614, endPoint x: 668, endPoint y: 604, distance: 136.4
click at [673, 604] on div "[PERSON_NAME] Company Name *" at bounding box center [987, 607] width 628 height 36
paste input "[PERSON_NAME]"
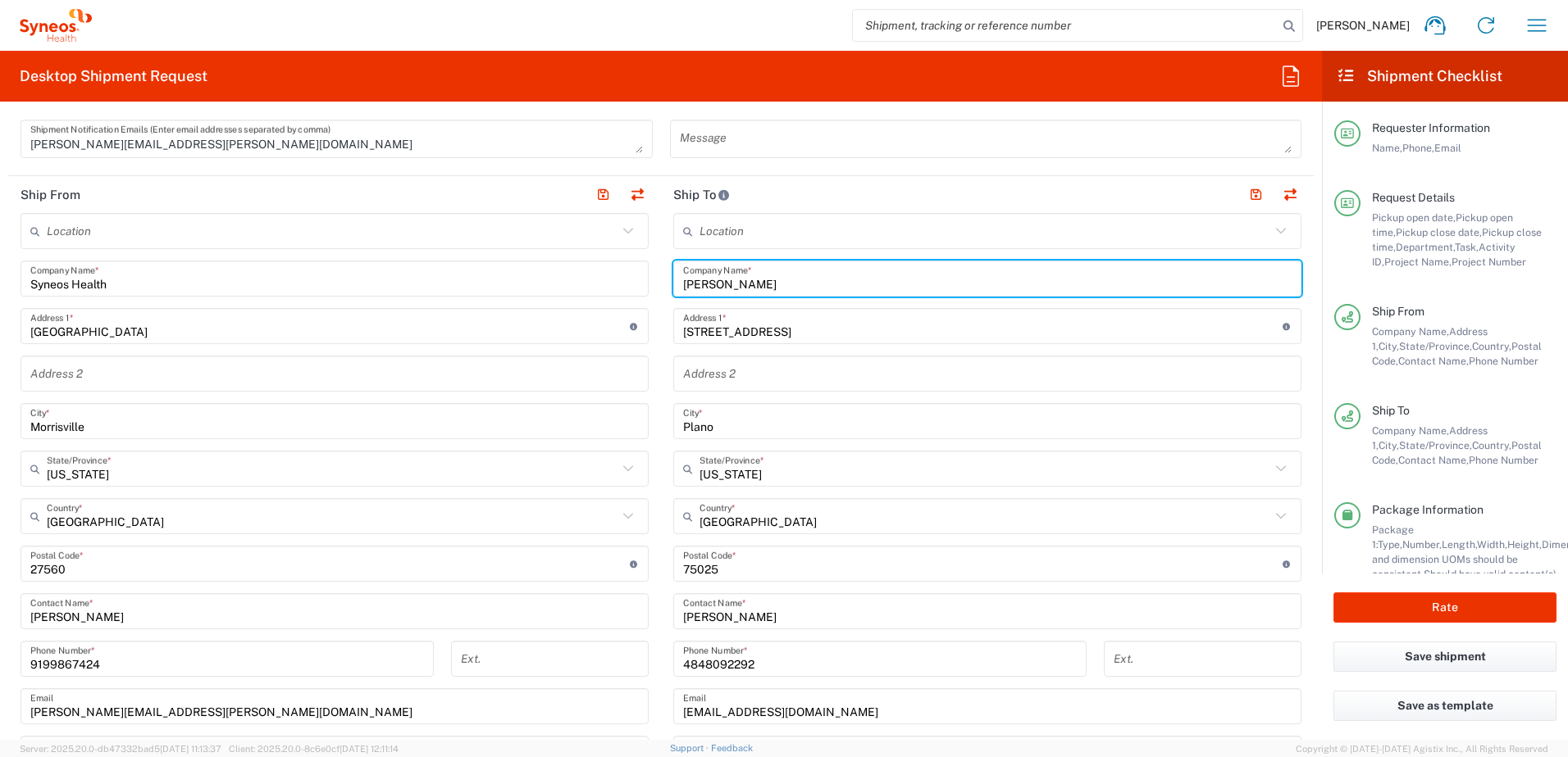
type input "[PERSON_NAME]"
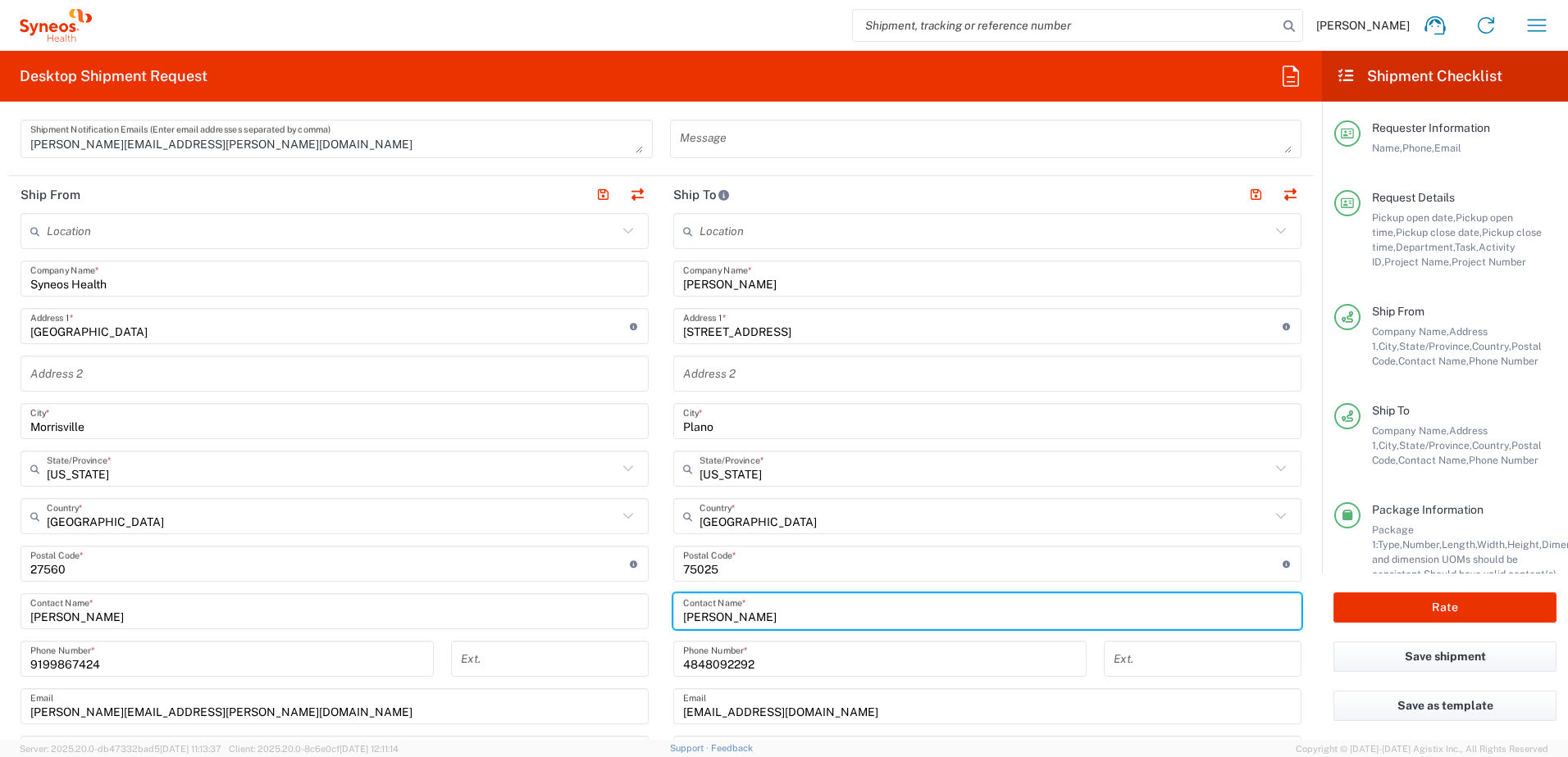
drag, startPoint x: 806, startPoint y: 619, endPoint x: 655, endPoint y: 600, distance: 152.2
click at [640, 610] on div "Ship From Location [PERSON_NAME] LLC-[GEOGRAPHIC_DATA] [GEOGRAPHIC_DATA] [GEOGR…" at bounding box center [661, 542] width 1305 height 732
paste input "[PERSON_NAME]"
type input "[PERSON_NAME]"
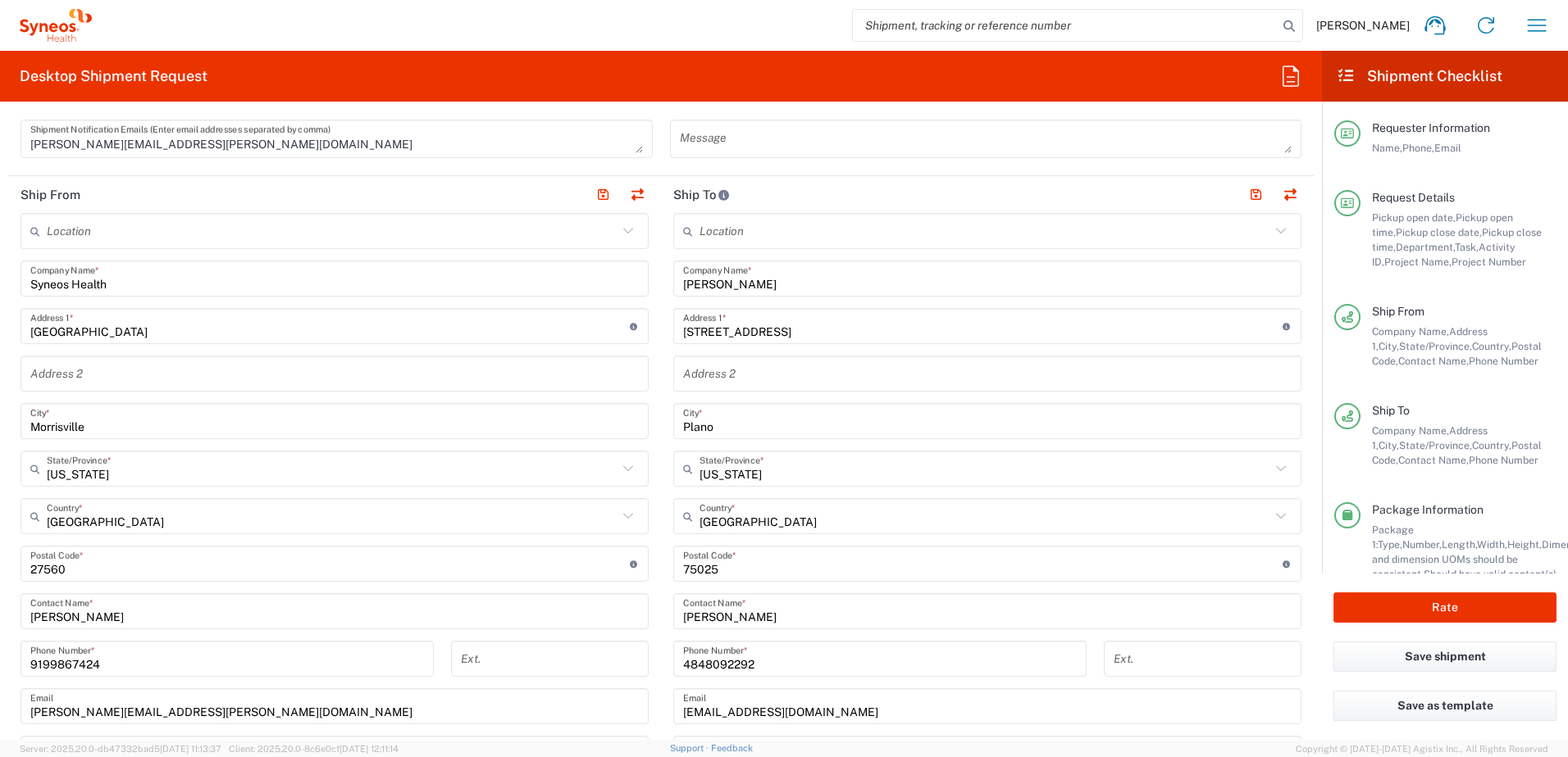
click at [863, 333] on input "[STREET_ADDRESS]" at bounding box center [982, 327] width 599 height 29
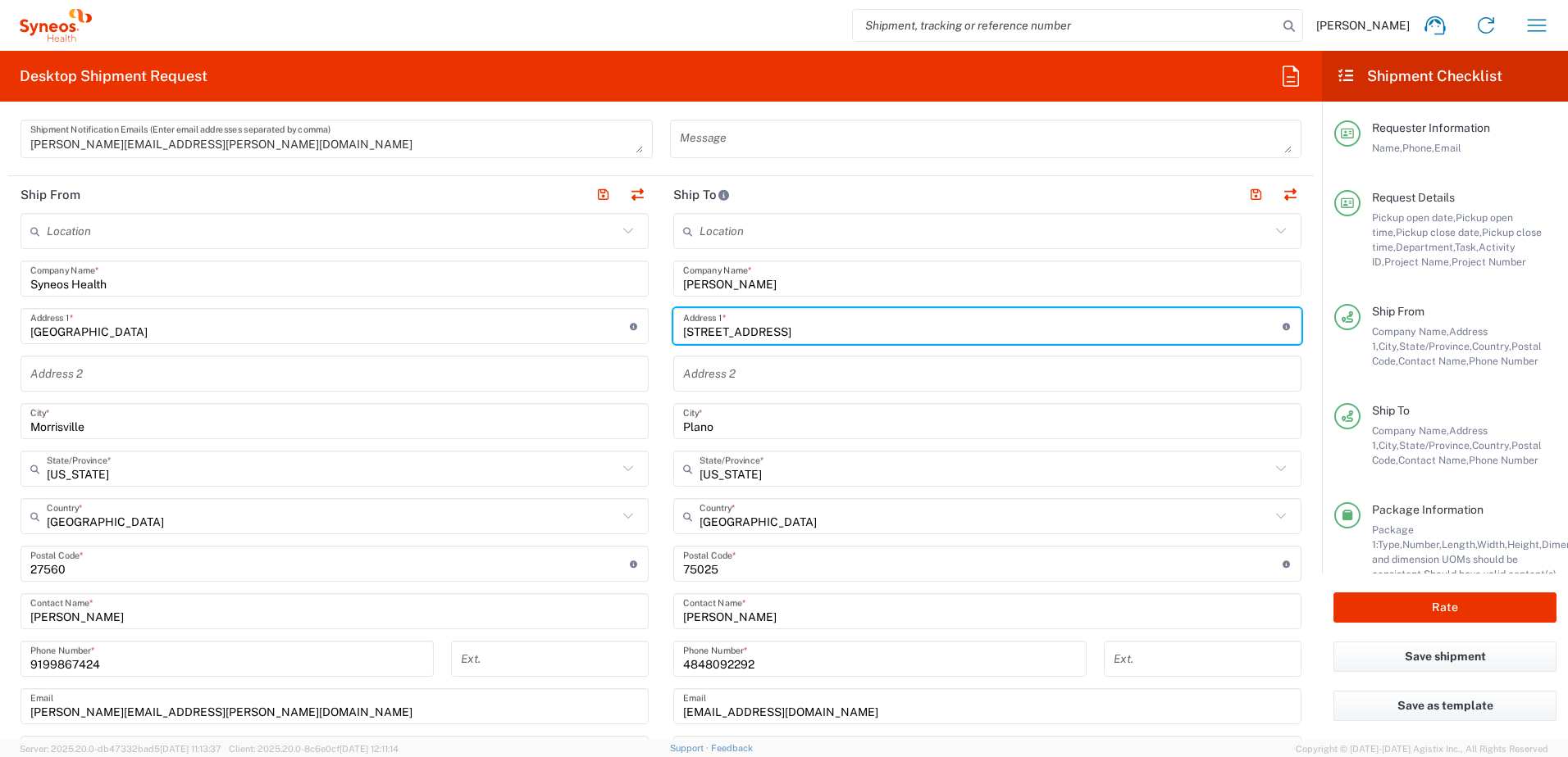
drag, startPoint x: 885, startPoint y: 330, endPoint x: 640, endPoint y: 303, distance: 246.5
click at [640, 303] on div "Ship From Location [PERSON_NAME] LLC-[GEOGRAPHIC_DATA] [GEOGRAPHIC_DATA] [GEOGR…" at bounding box center [661, 542] width 1305 height 732
paste input "[STREET_ADDRESS]"
type input "[STREET_ADDRESS]"
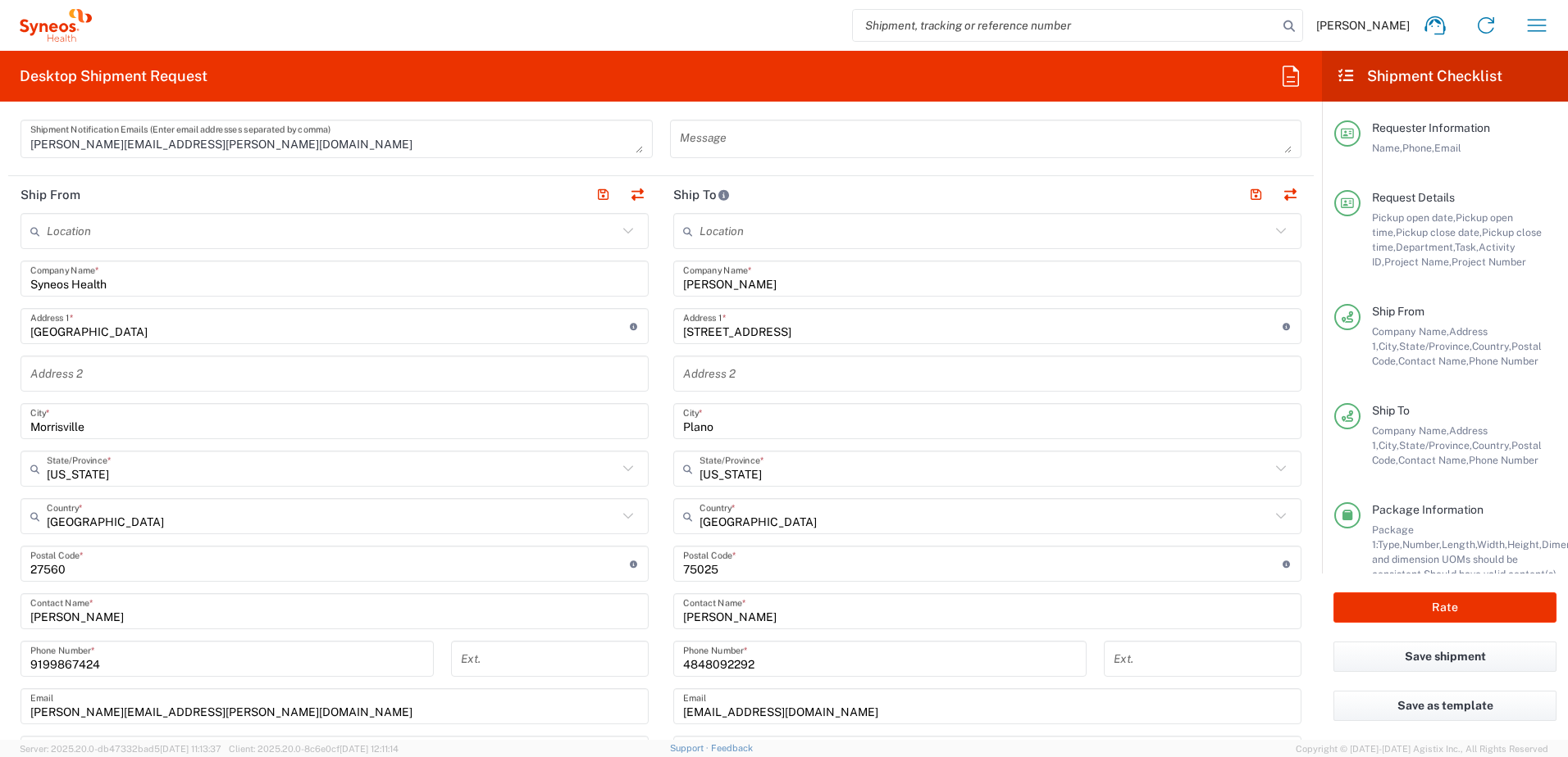
click at [736, 431] on input "Plano" at bounding box center [988, 422] width 609 height 29
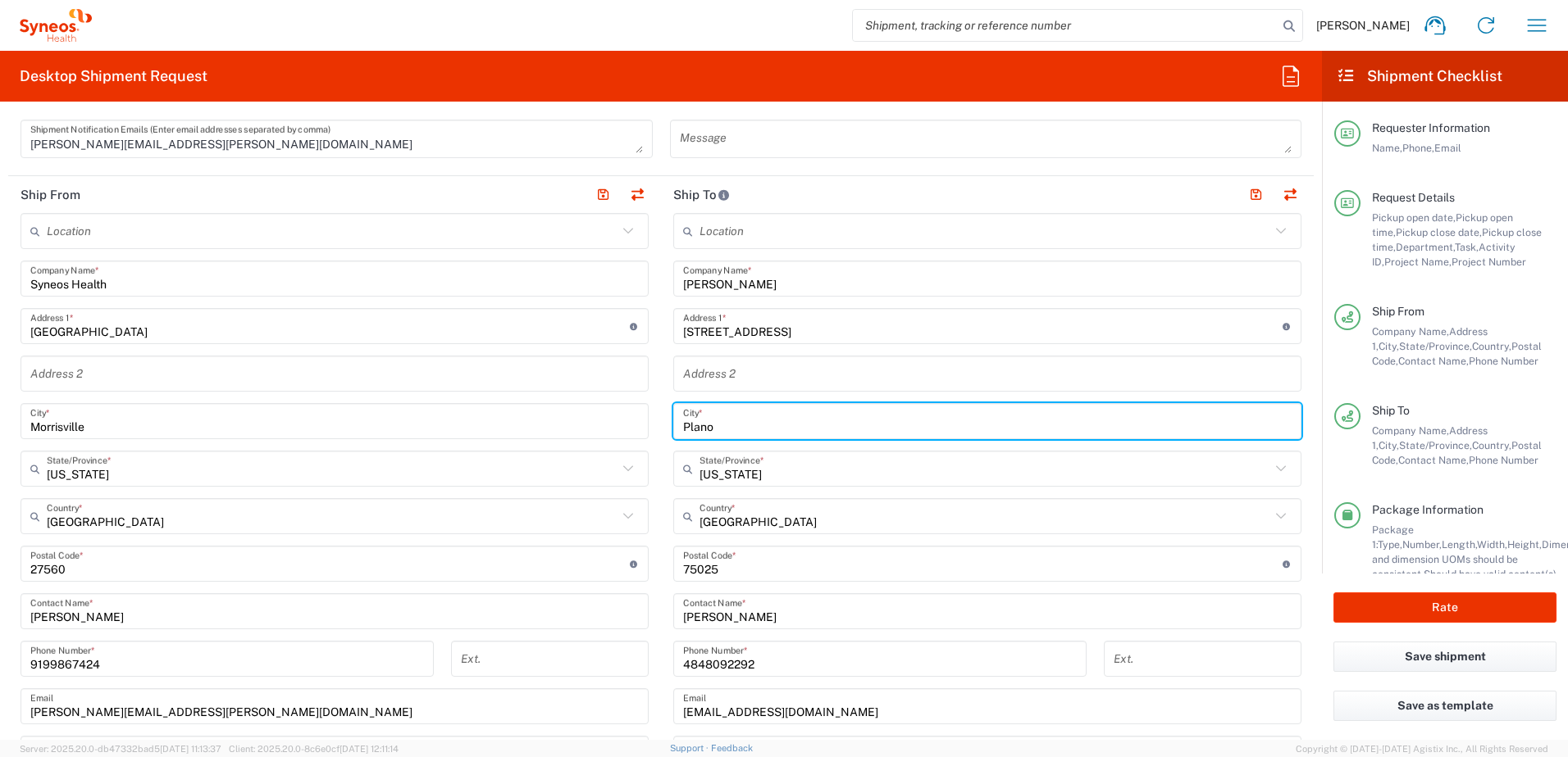
drag, startPoint x: 763, startPoint y: 430, endPoint x: 624, endPoint y: 429, distance: 139.0
click at [624, 429] on div "Ship From Location [PERSON_NAME] LLC-[GEOGRAPHIC_DATA] [GEOGRAPHIC_DATA] [GEOGR…" at bounding box center [661, 542] width 1305 height 732
paste input "[GEOGRAPHIC_DATA]"
type input "[GEOGRAPHIC_DATA]"
click at [763, 475] on input "text" at bounding box center [985, 469] width 571 height 29
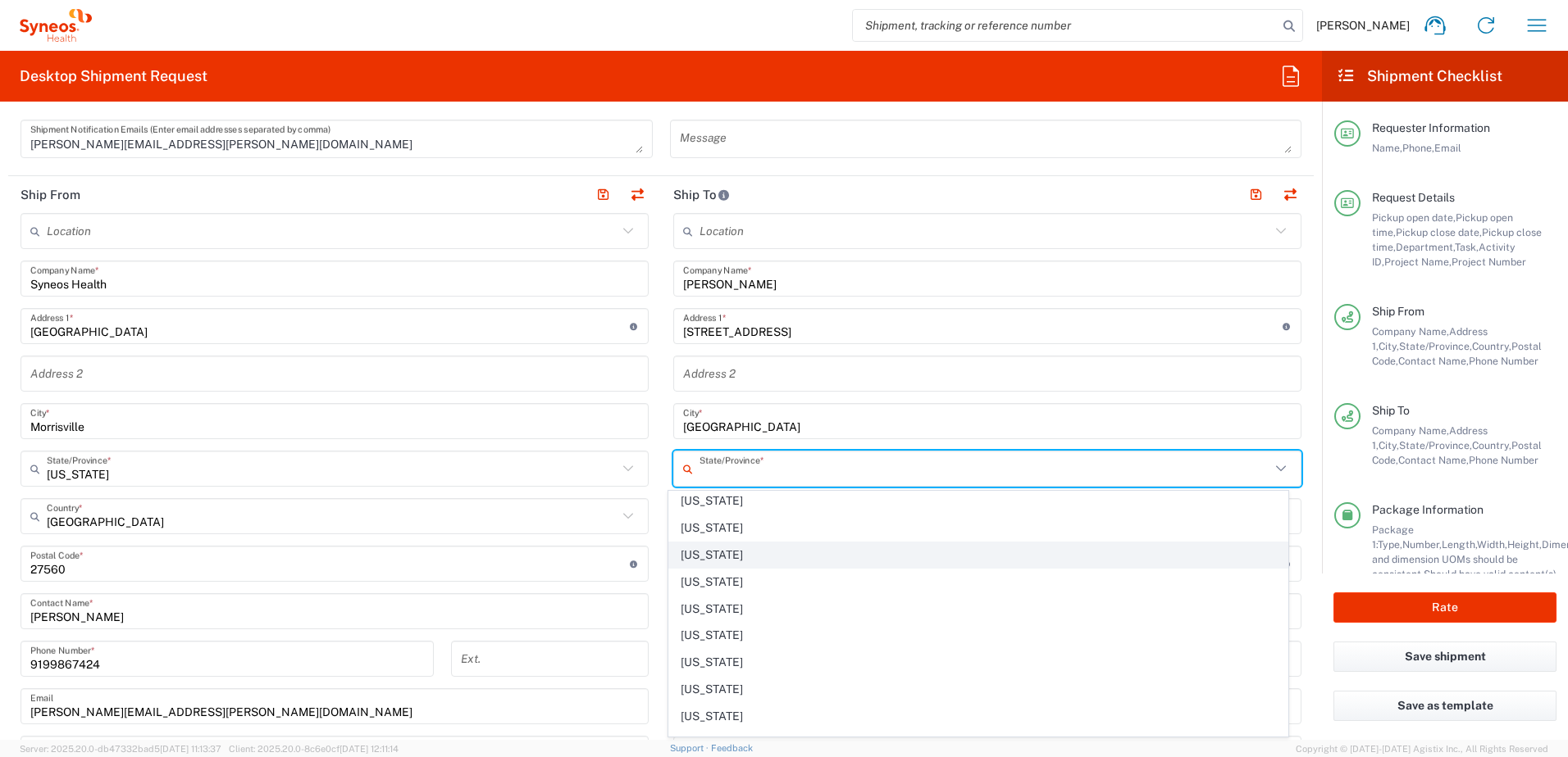
scroll to position [328, 0]
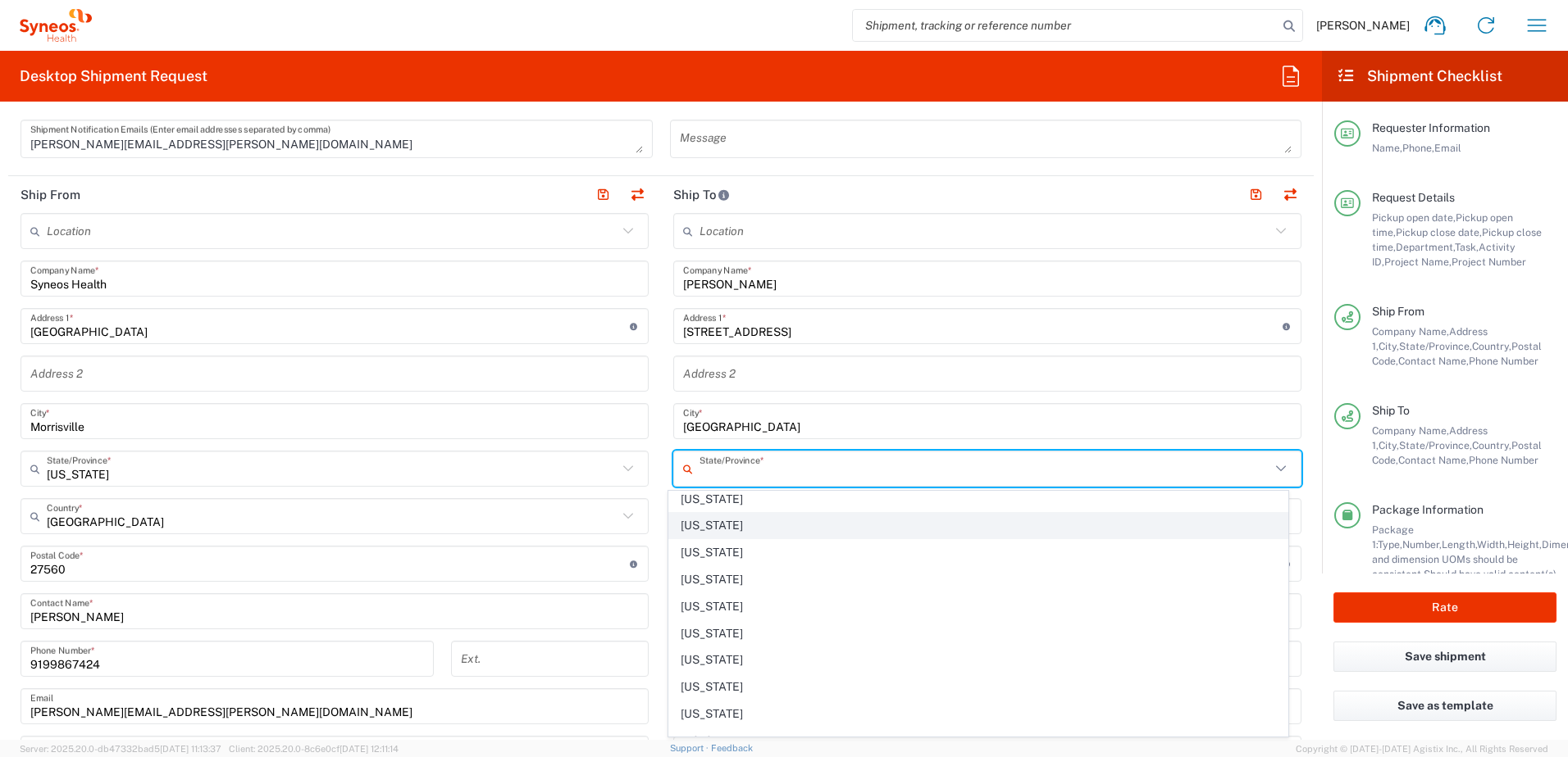
click at [710, 522] on span "[US_STATE]" at bounding box center [978, 526] width 619 height 25
type input "[US_STATE]"
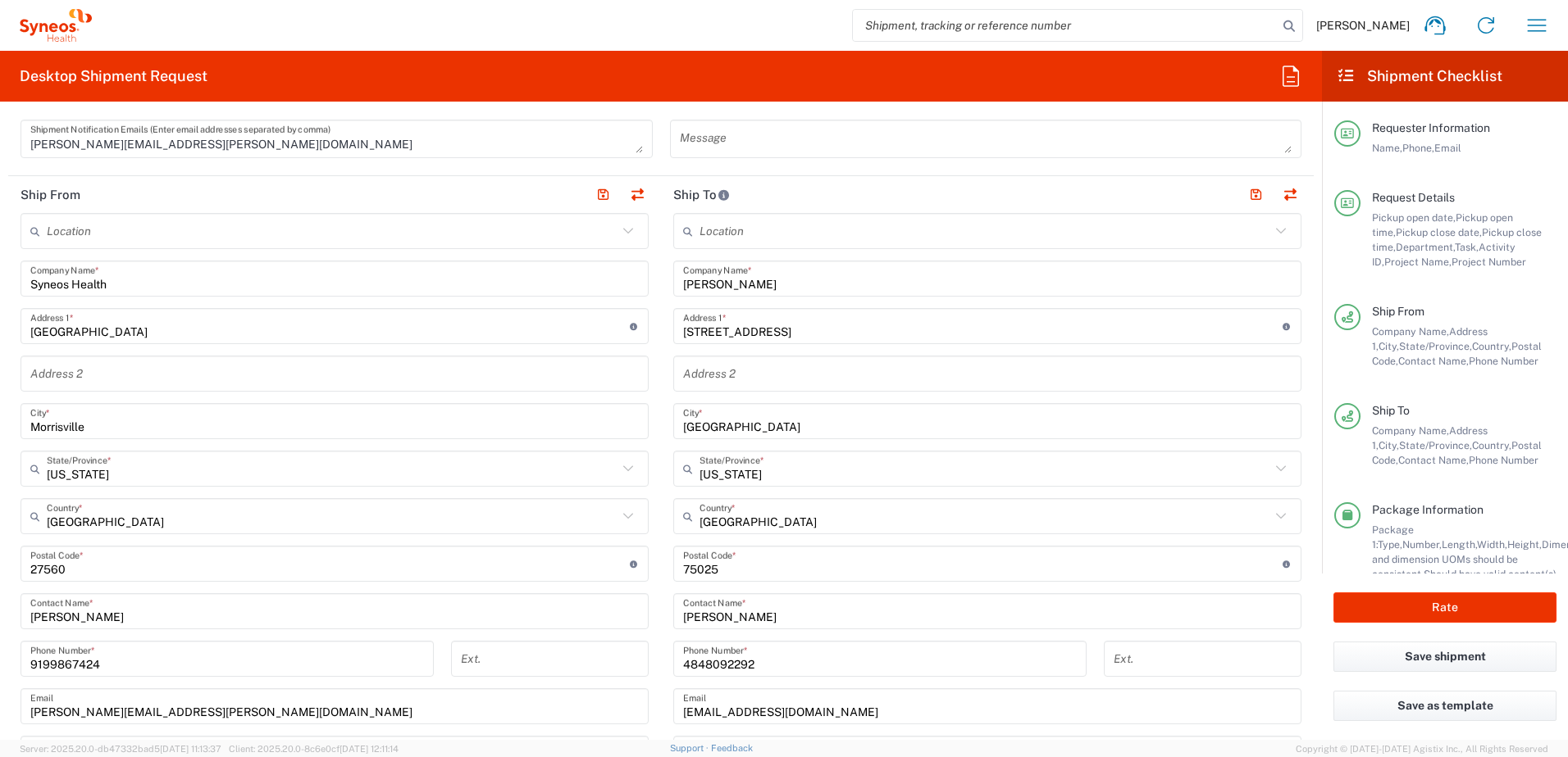
drag, startPoint x: 727, startPoint y: 571, endPoint x: 749, endPoint y: 568, distance: 22.2
click at [727, 571] on input "undefined" at bounding box center [982, 564] width 599 height 29
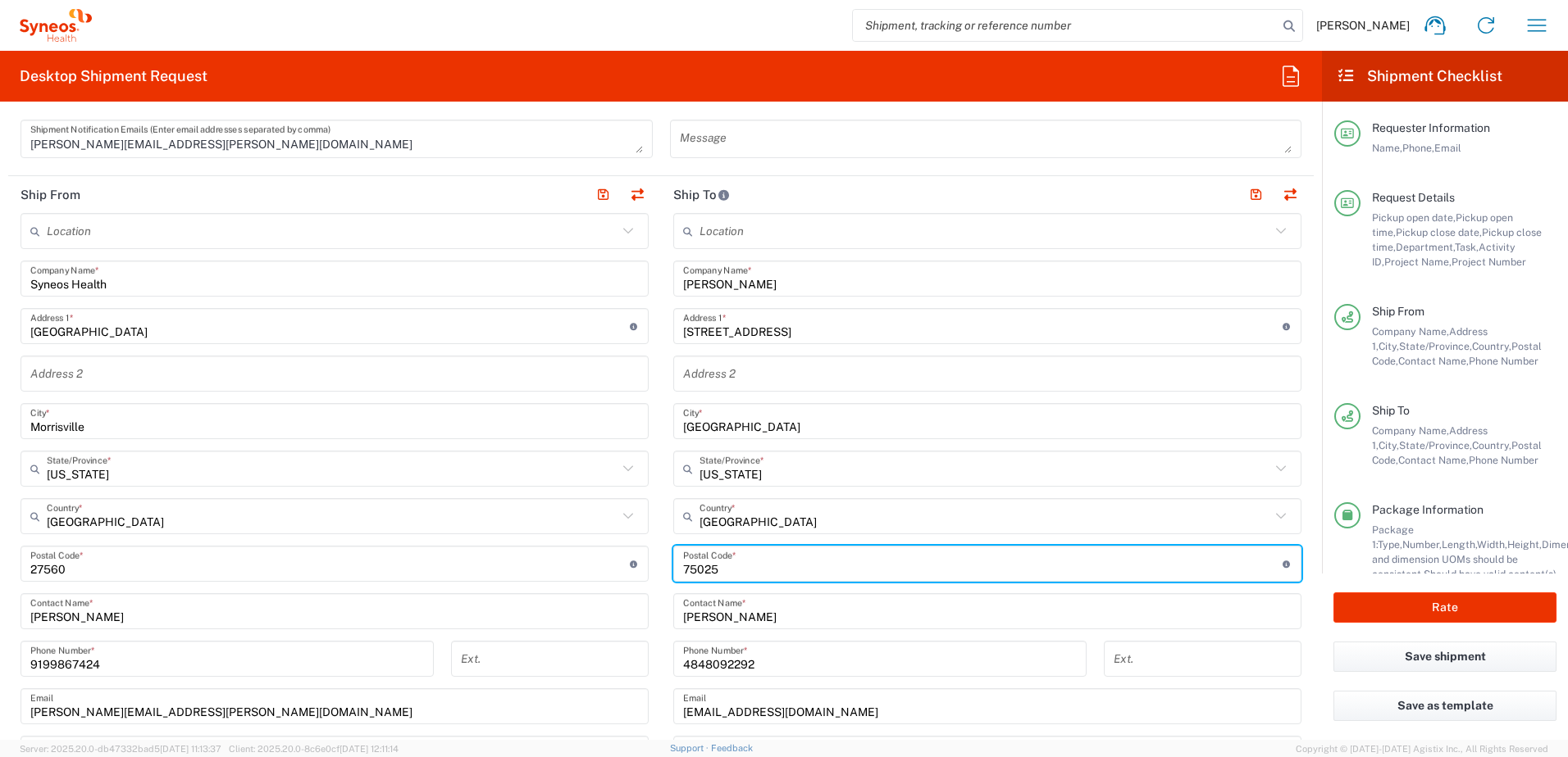
drag, startPoint x: 750, startPoint y: 568, endPoint x: 678, endPoint y: 545, distance: 75.6
click at [566, 528] on div "Ship From Location [PERSON_NAME] LLC-[GEOGRAPHIC_DATA] [GEOGRAPHIC_DATA] [GEOGR…" at bounding box center [661, 542] width 1305 height 732
paste input "33708"
type input "33708"
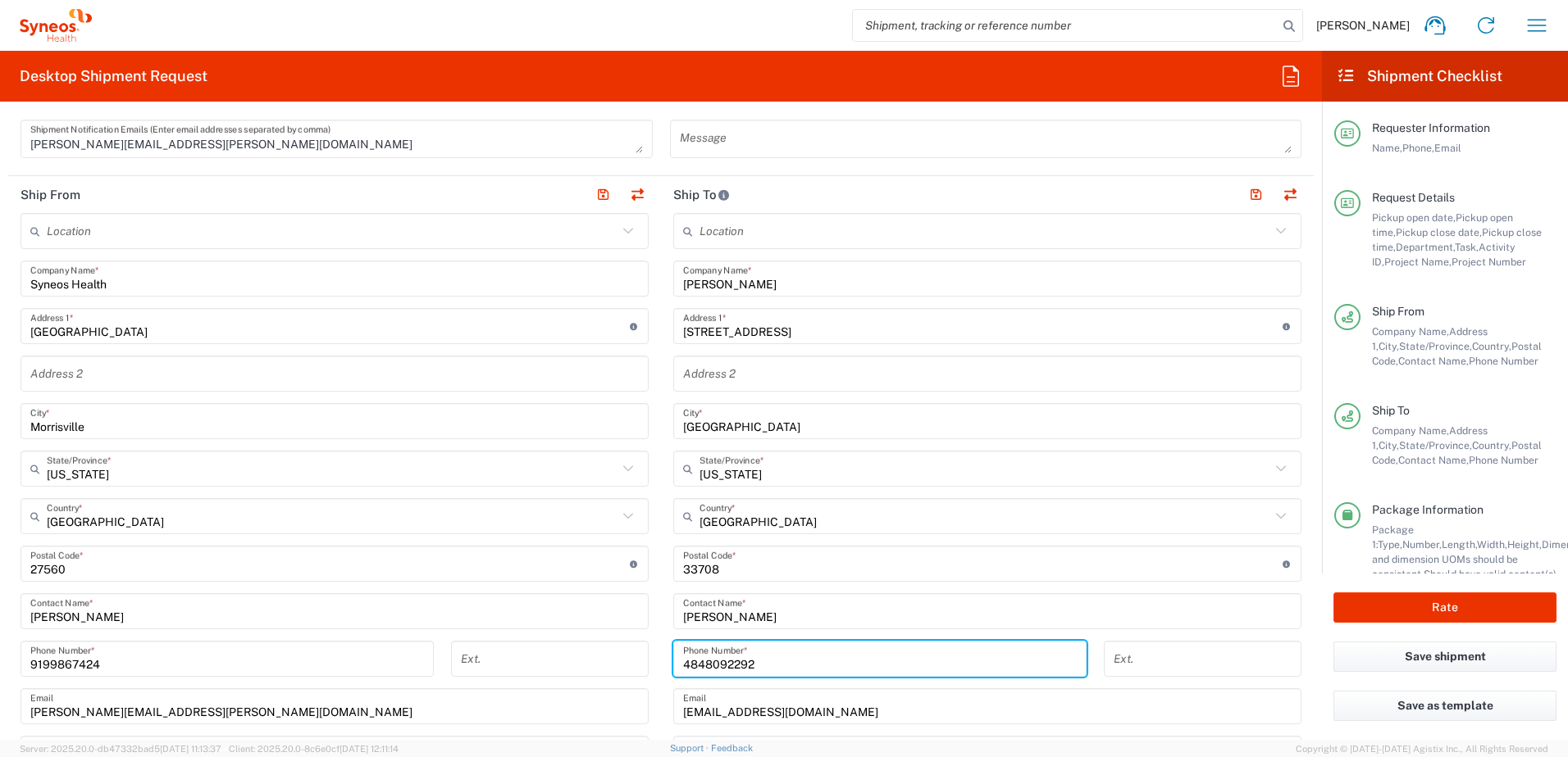
click at [762, 665] on input "4848092292" at bounding box center [880, 659] width 393 height 29
drag, startPoint x: 796, startPoint y: 664, endPoint x: 614, endPoint y: 640, distance: 183.6
click at [614, 640] on div "Ship From Location [PERSON_NAME] LLC-[GEOGRAPHIC_DATA] [GEOGRAPHIC_DATA] [GEOGR…" at bounding box center [661, 542] width 1305 height 732
paste input "[PHONE_NUMBER]"
type input "[PHONE_NUMBER]"
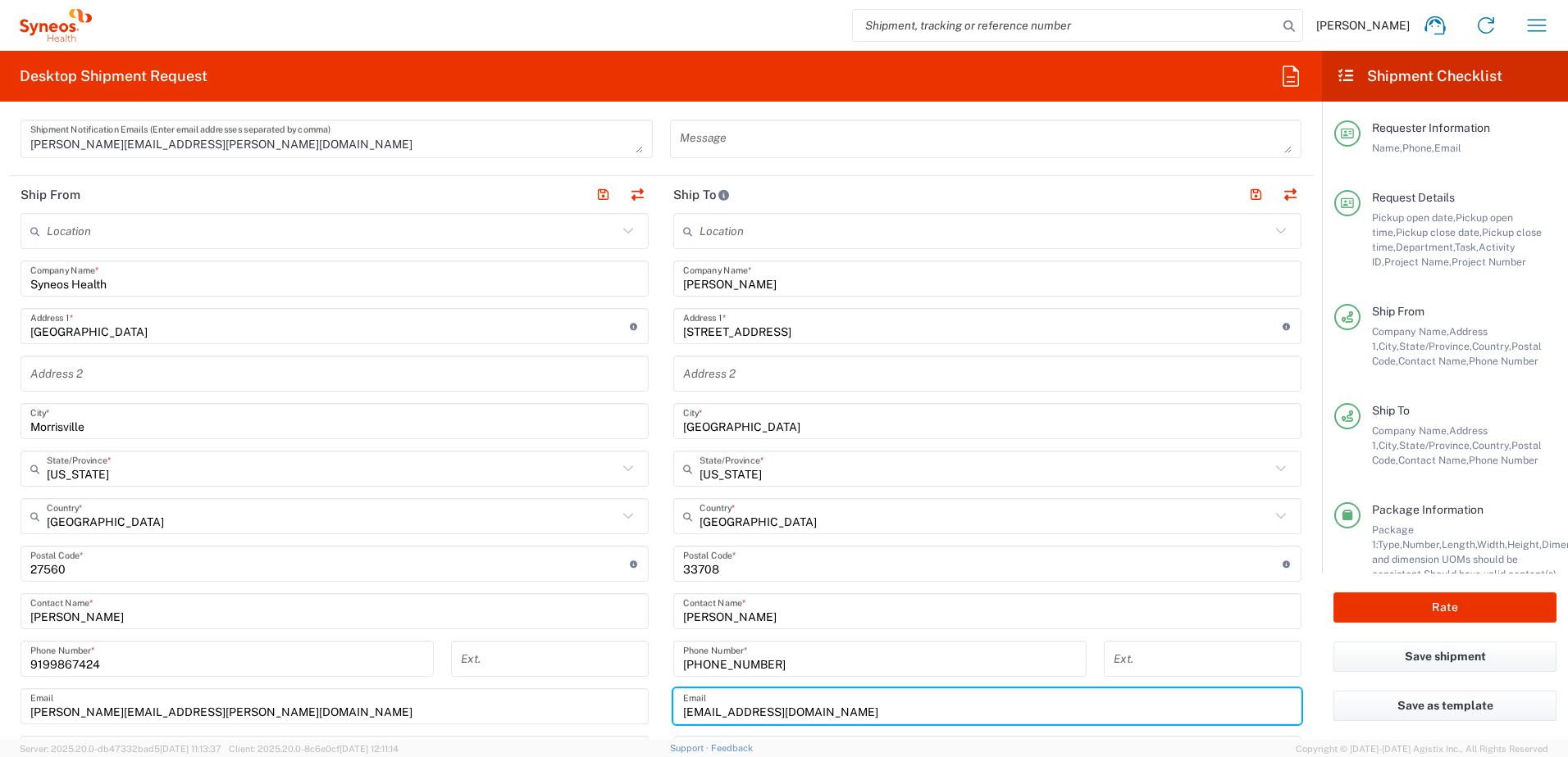
drag, startPoint x: 828, startPoint y: 713, endPoint x: 636, endPoint y: 703, distance: 192.3
click at [636, 703] on div "Ship From Location [PERSON_NAME] LLC-[GEOGRAPHIC_DATA] [GEOGRAPHIC_DATA] [GEOGR…" at bounding box center [661, 542] width 1305 height 732
paste input "twaller34"
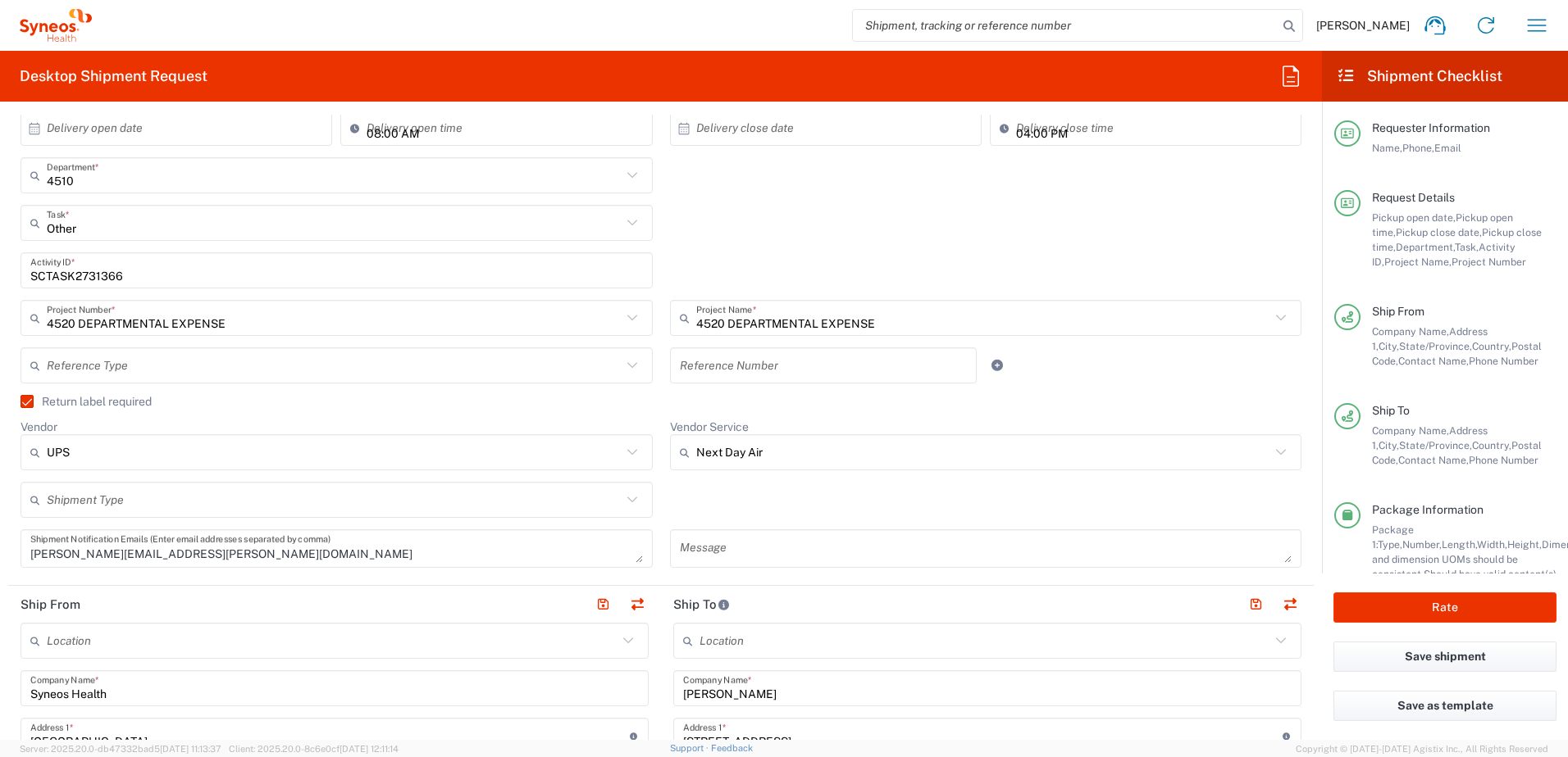
type input "[EMAIL_ADDRESS][DOMAIN_NAME]"
click at [77, 268] on input "SCTASK2731366" at bounding box center [337, 271] width 613 height 29
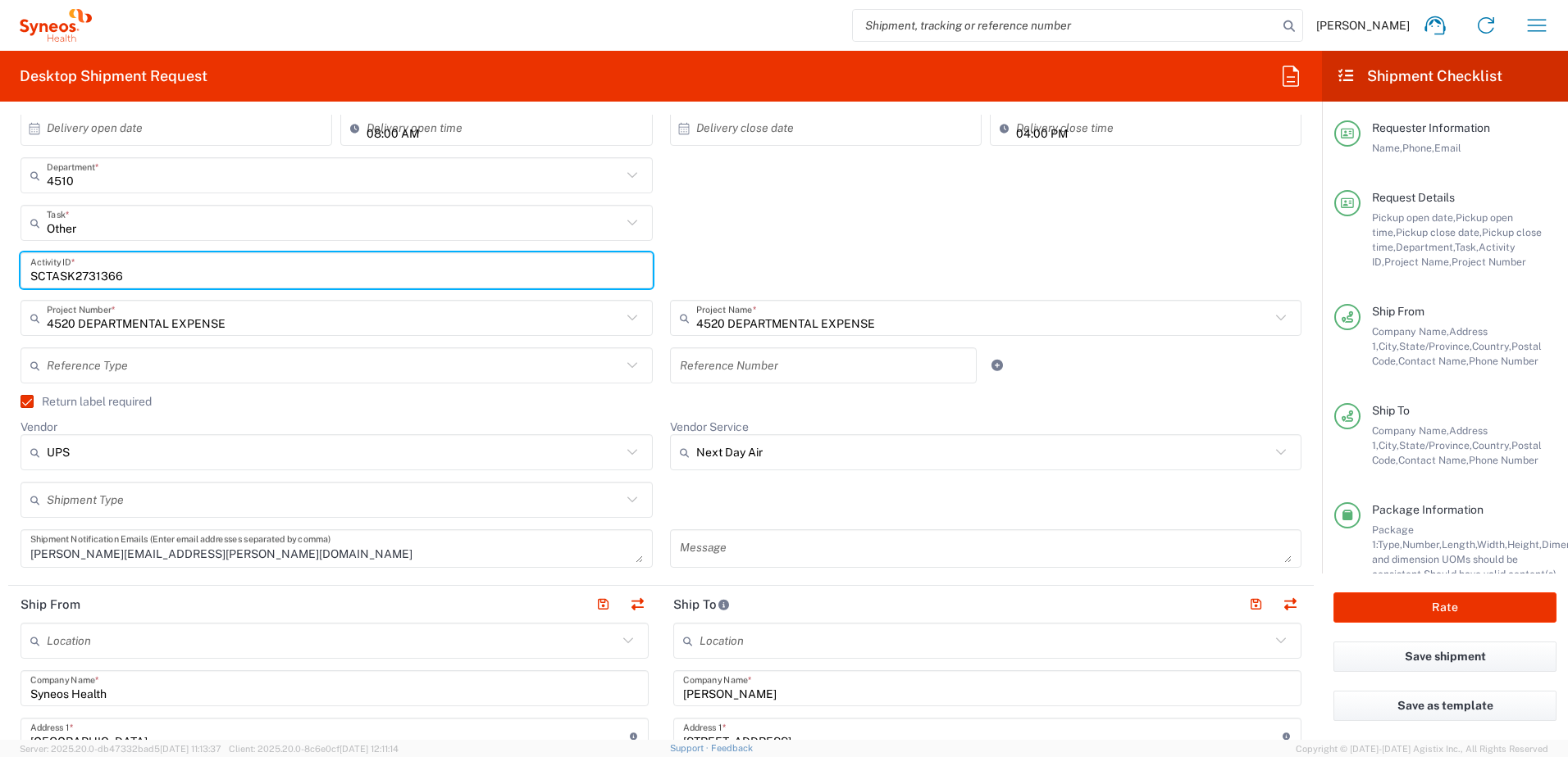
click at [77, 268] on input "SCTASK2731366" at bounding box center [337, 271] width 613 height 29
paste input "23223"
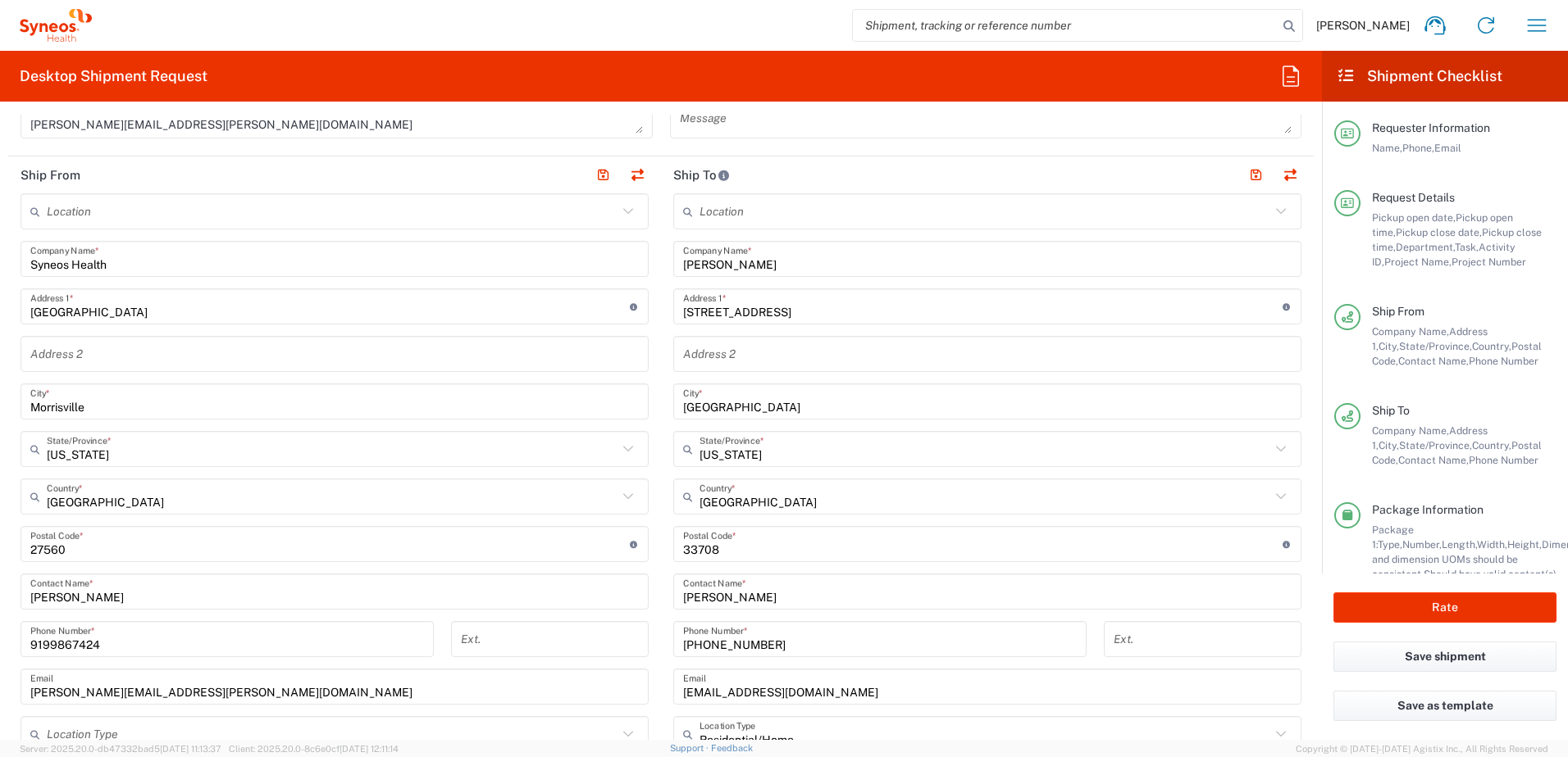
scroll to position [737, 0]
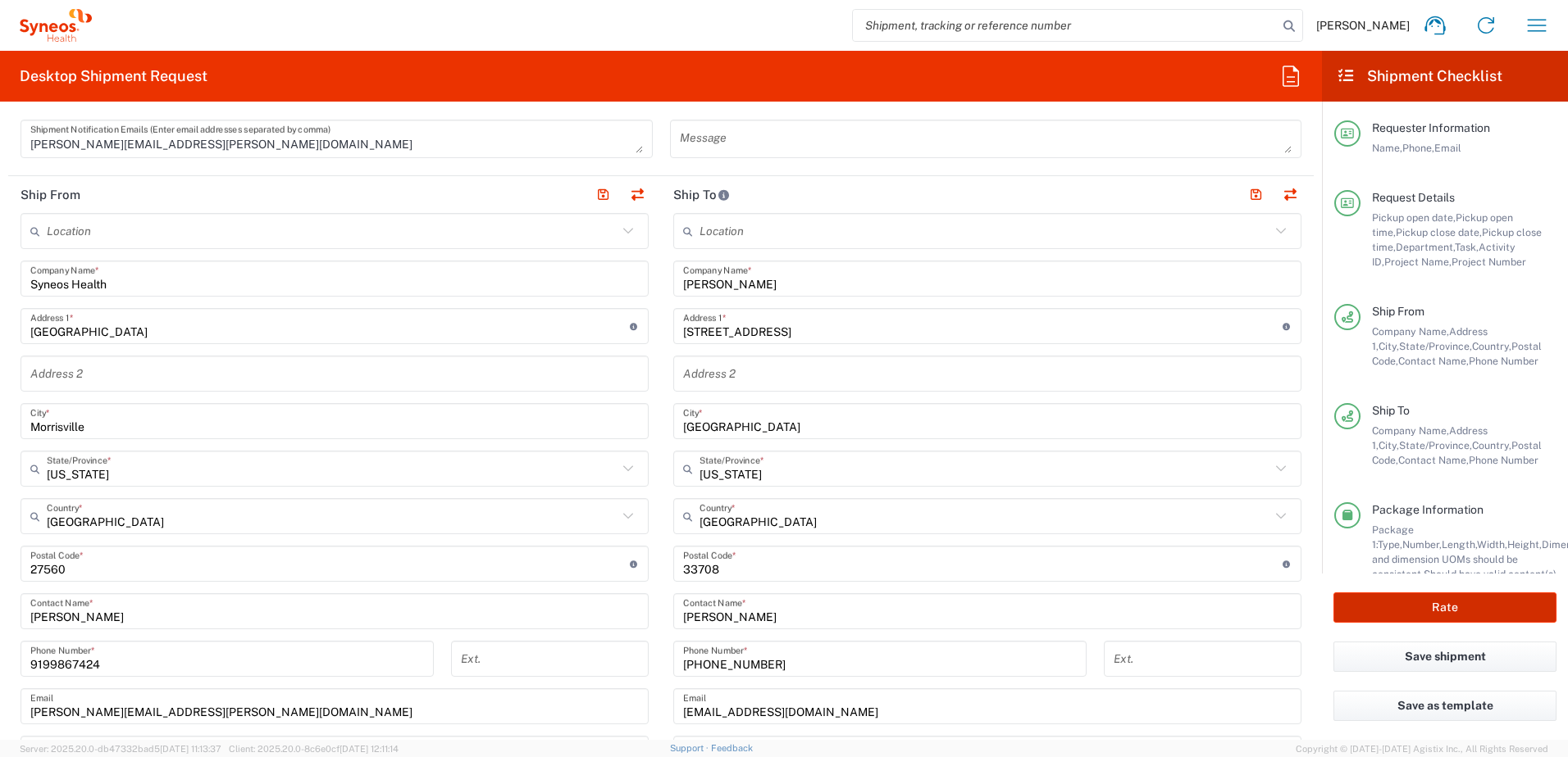
type input "SCTASK2723223"
click at [1456, 612] on button "Rate" at bounding box center [1445, 608] width 223 height 31
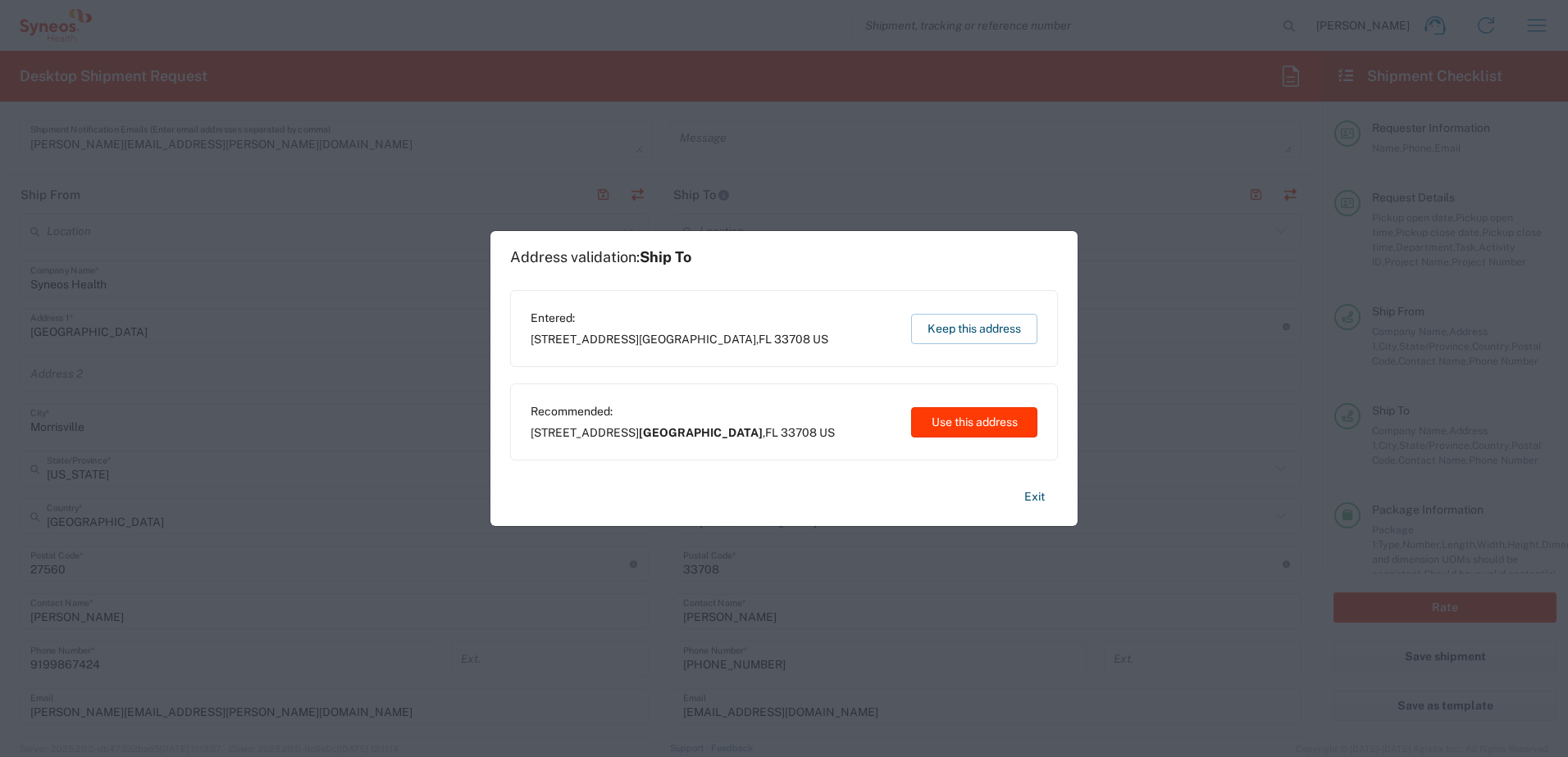
click at [987, 431] on button "Use this address" at bounding box center [974, 423] width 127 height 31
type input "[GEOGRAPHIC_DATA]"
type input "[US_STATE]"
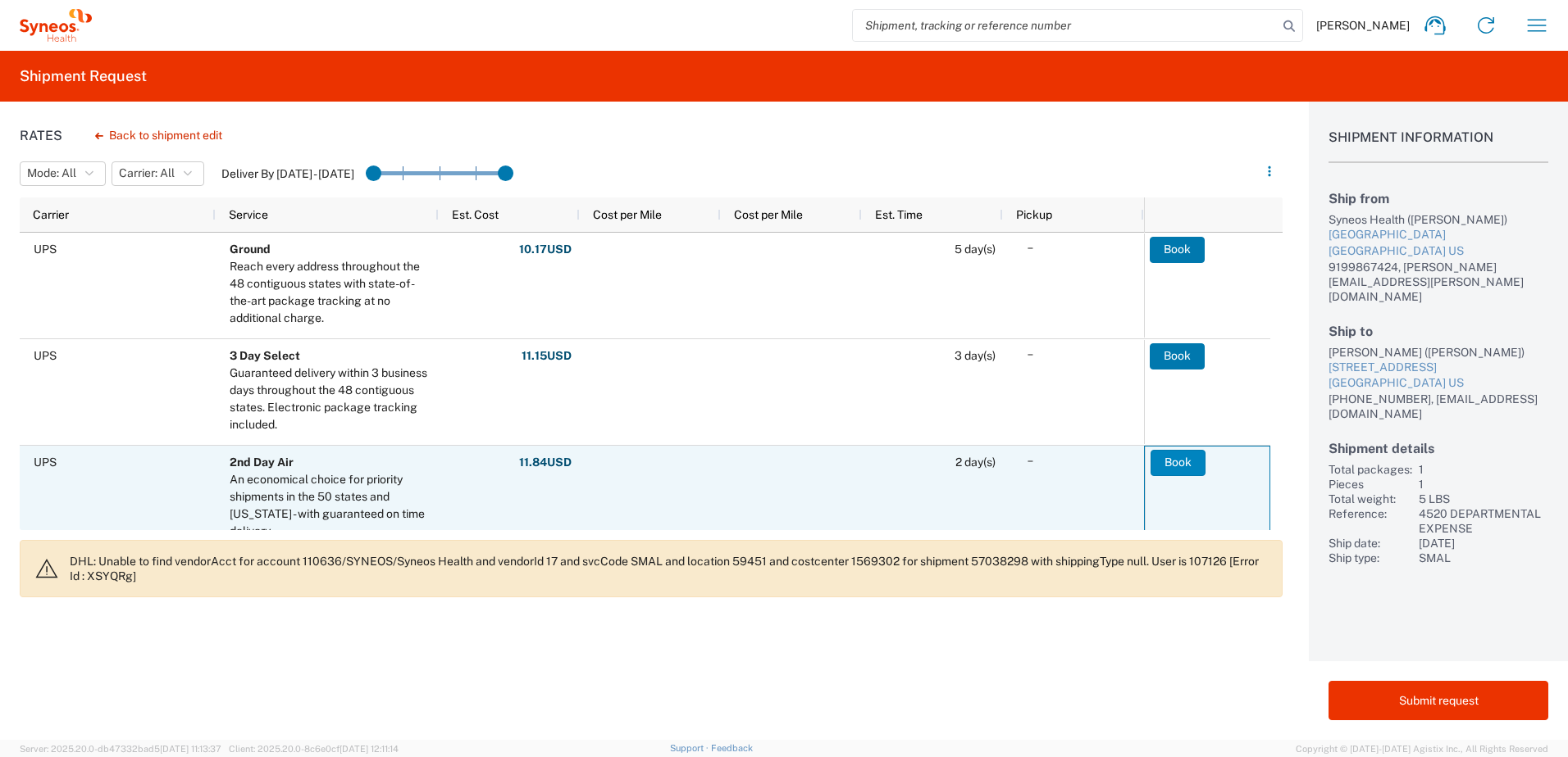
click at [1180, 463] on button "Book" at bounding box center [1178, 463] width 55 height 26
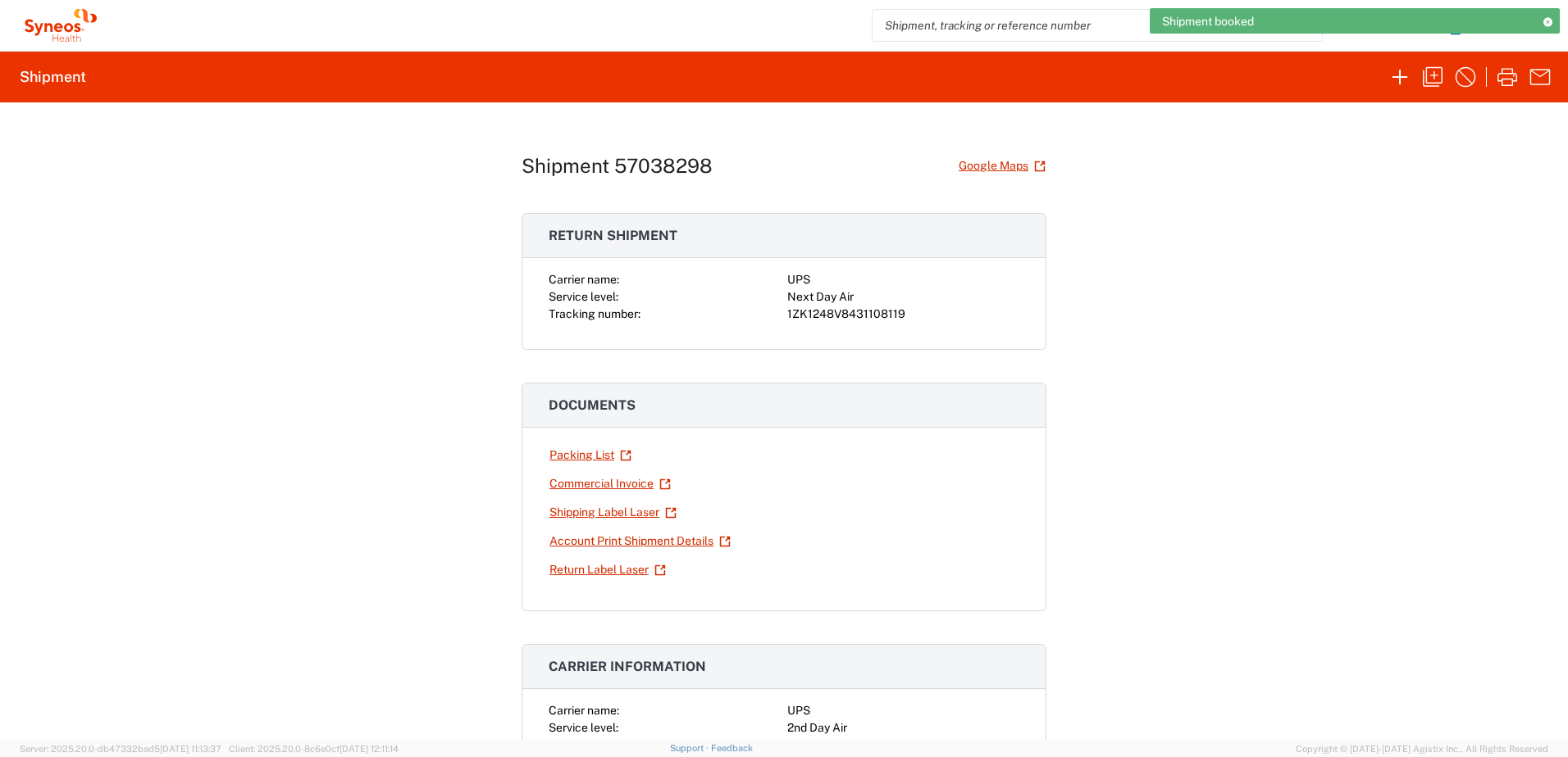
click at [828, 313] on div "1ZK1248V8431108119" at bounding box center [903, 314] width 232 height 17
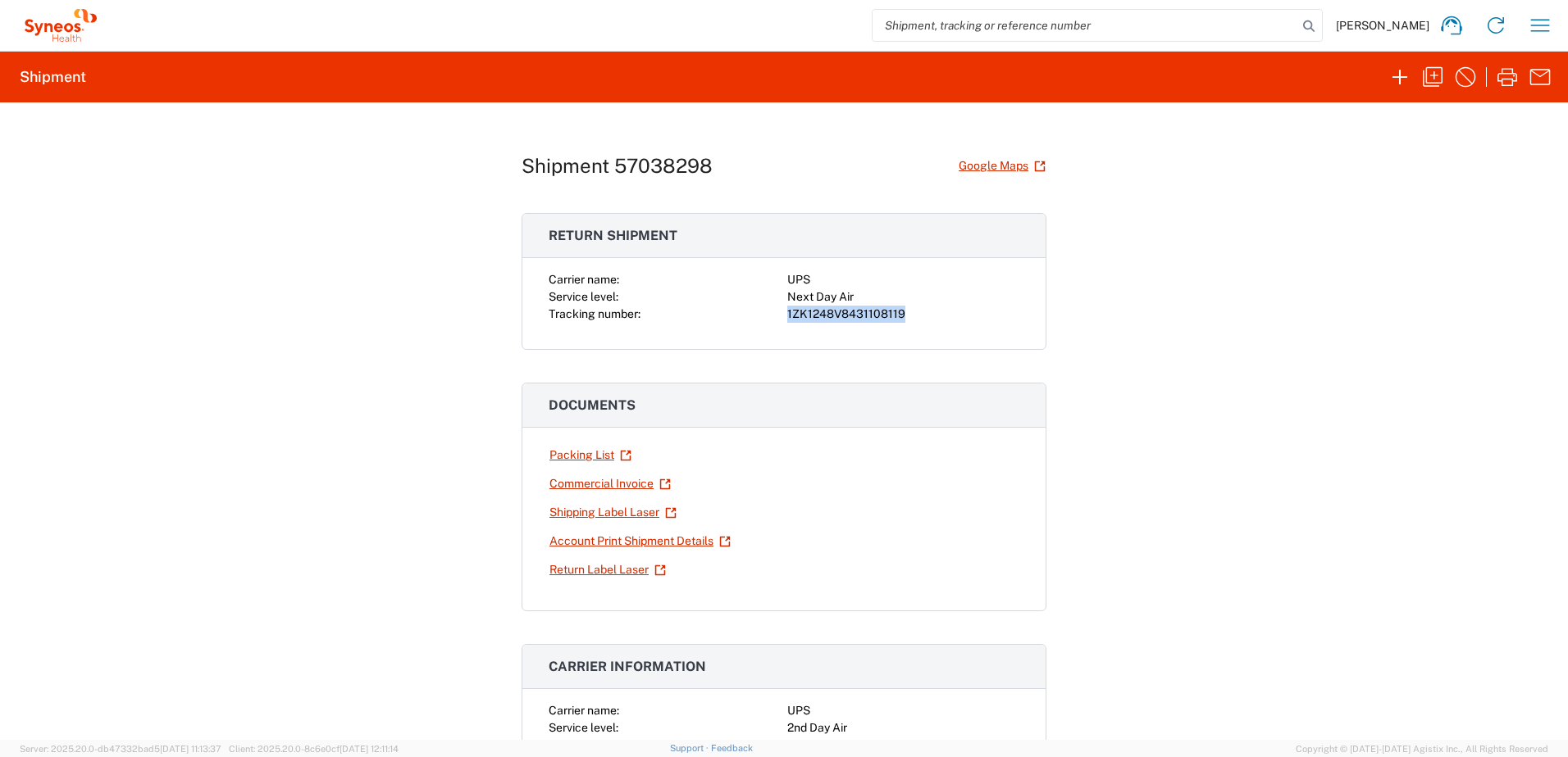
copy div "1ZK1248V8431108119"
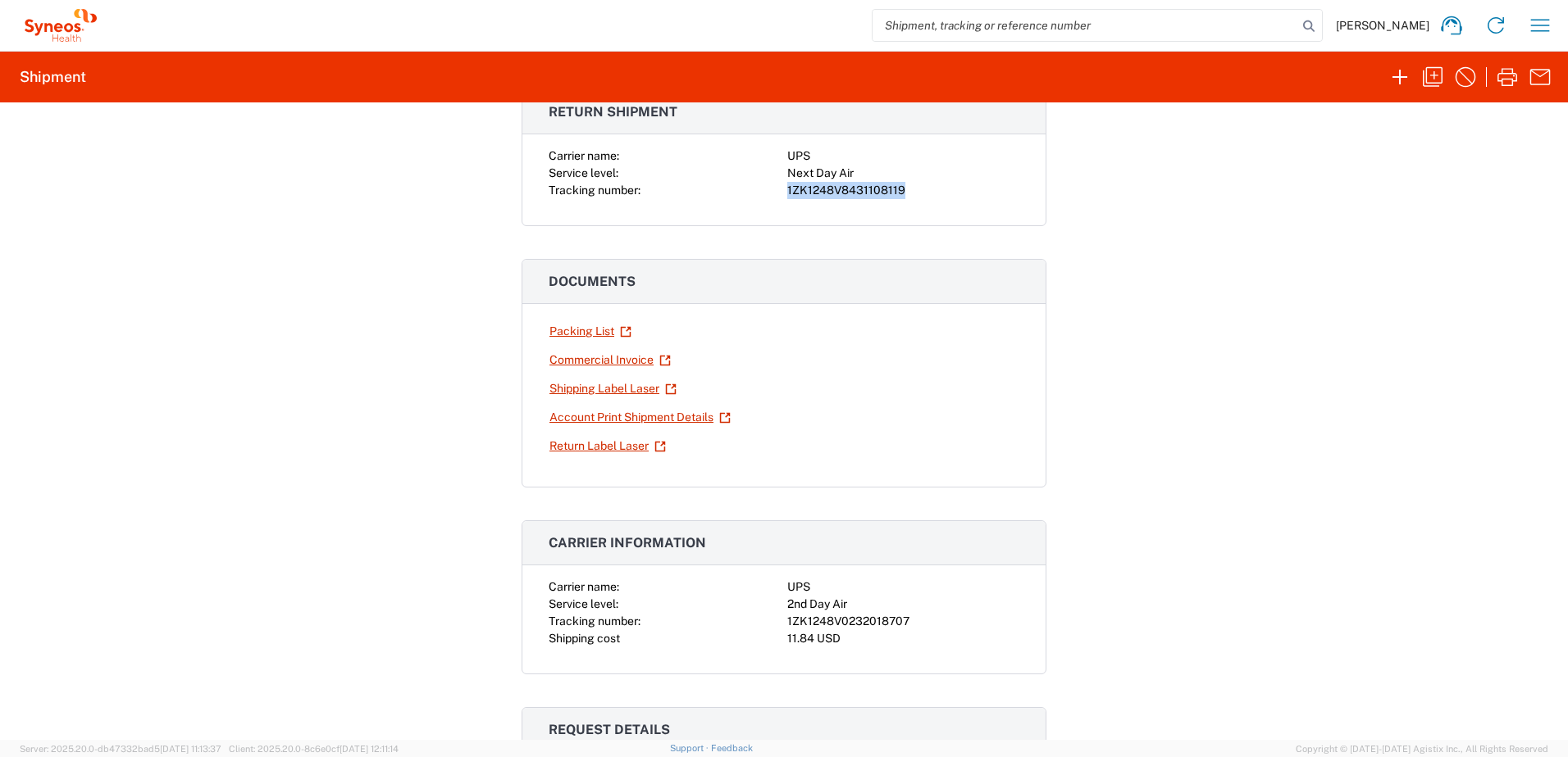
scroll to position [246, 0]
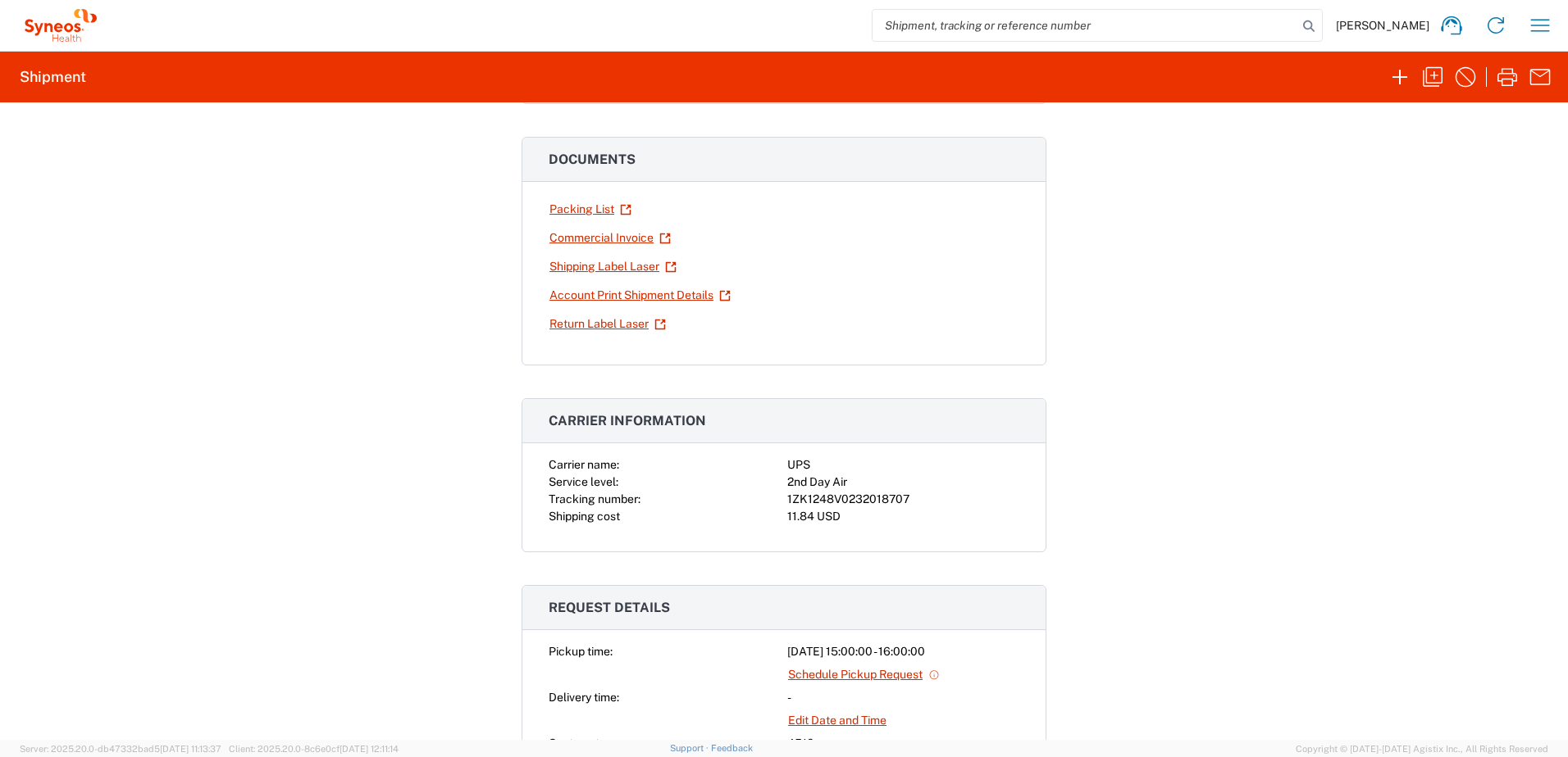
click at [830, 503] on div "1ZK1248V0232018707" at bounding box center [903, 500] width 232 height 17
copy div "1ZK1248V0232018707"
